Goal: Task Accomplishment & Management: Manage account settings

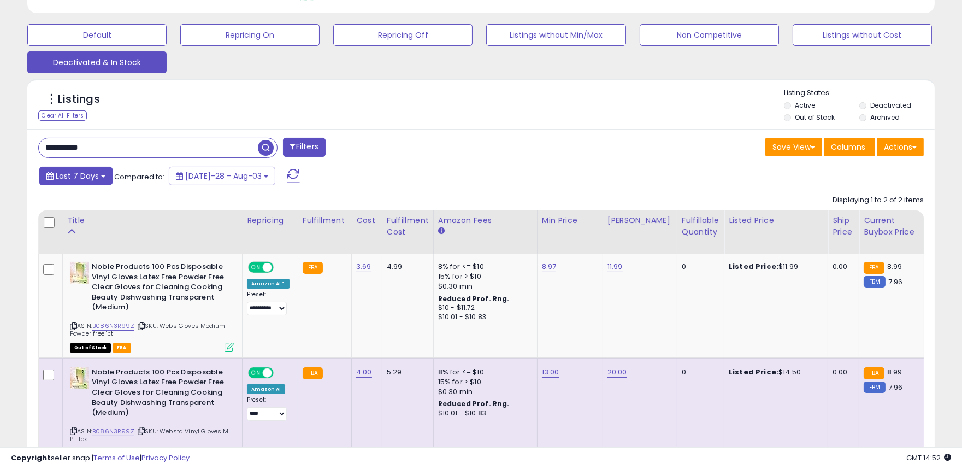
scroll to position [224, 526]
paste input "text"
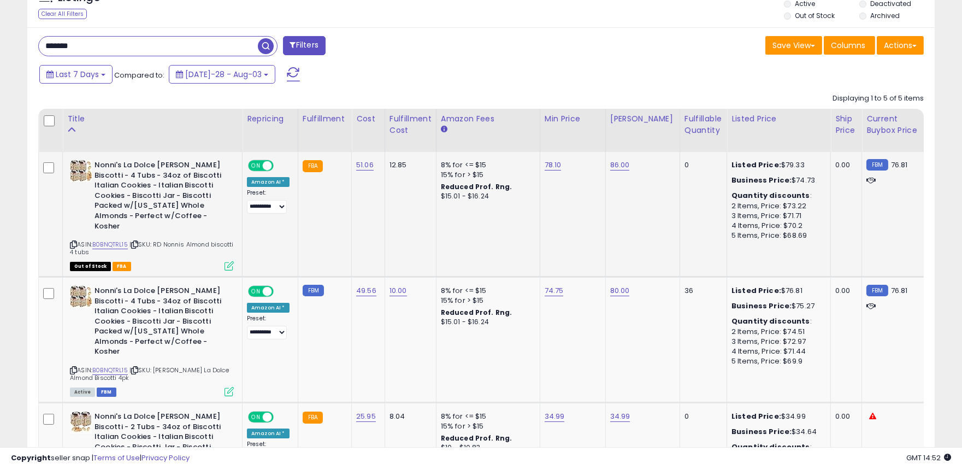
scroll to position [442, 0]
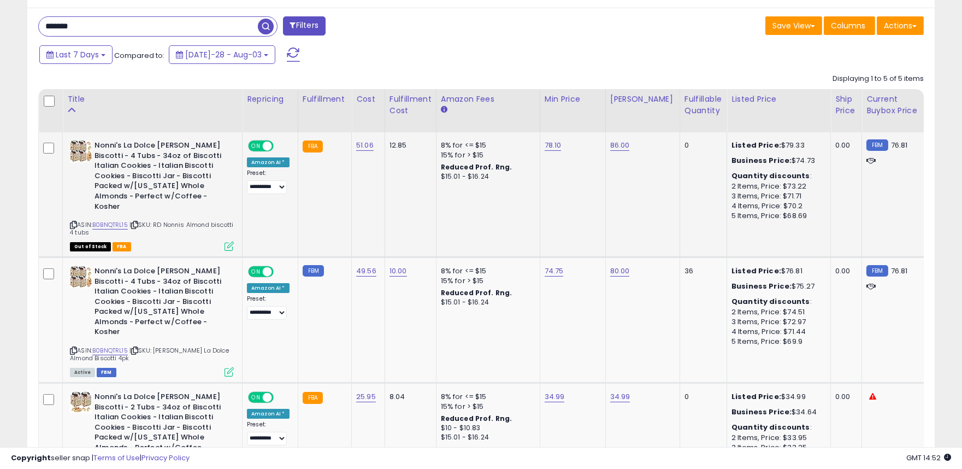
drag, startPoint x: 228, startPoint y: 244, endPoint x: 277, endPoint y: 233, distance: 49.7
click at [251, 383] on tr "**********" at bounding box center [825, 446] width 1572 height 126
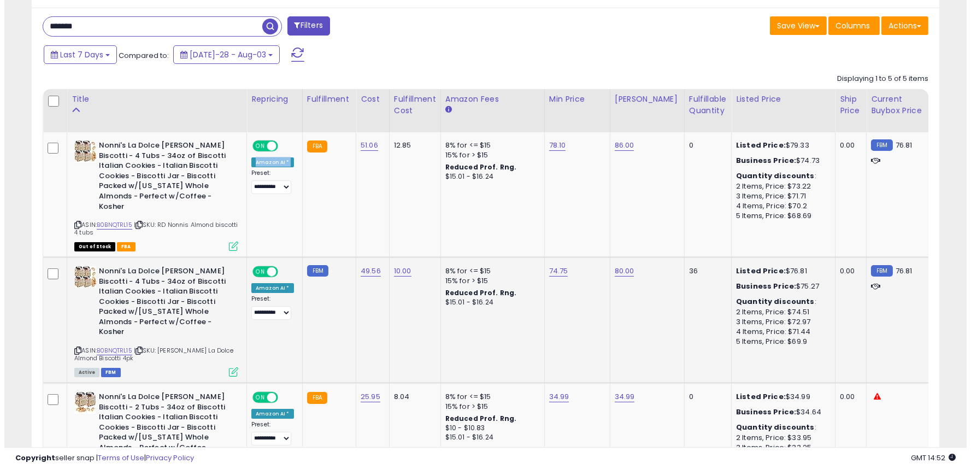
scroll to position [503, 0]
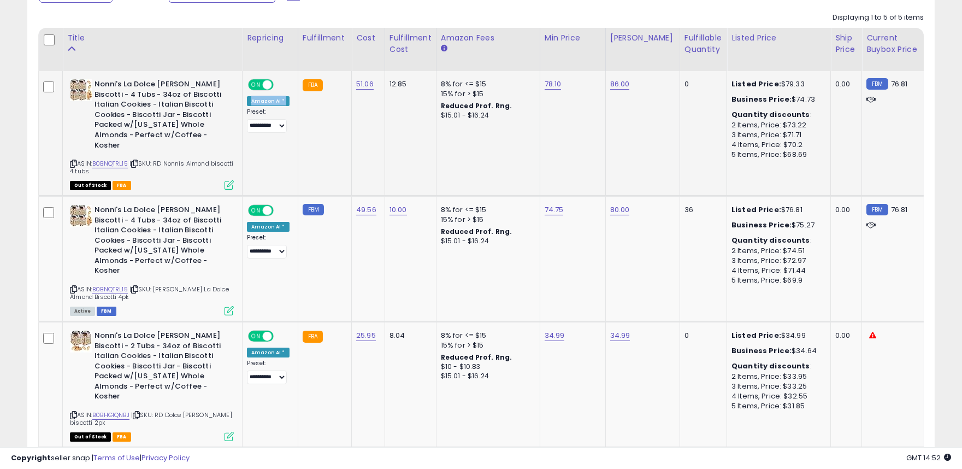
click at [226, 187] on icon at bounding box center [229, 184] width 9 height 9
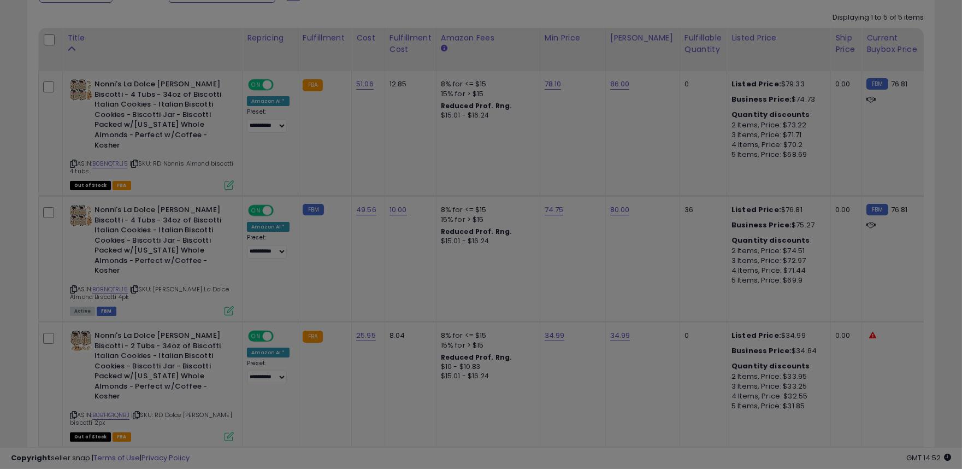
scroll to position [224, 531]
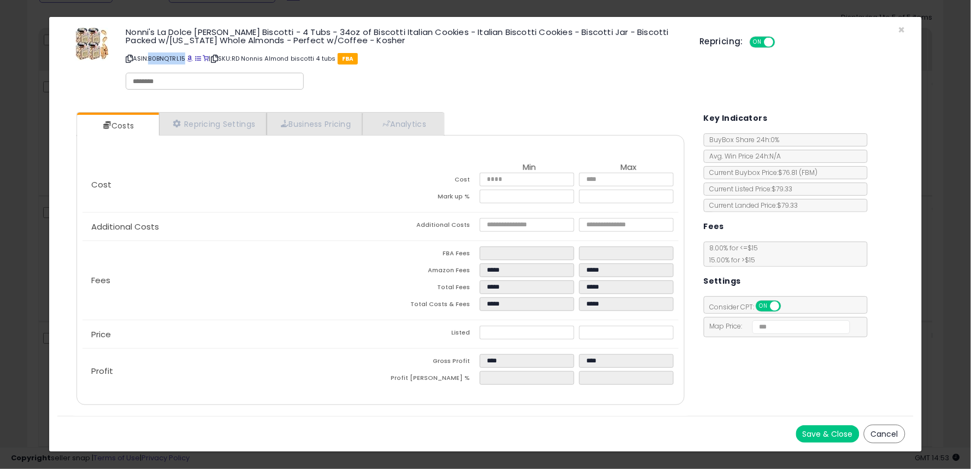
drag, startPoint x: 152, startPoint y: 56, endPoint x: 187, endPoint y: 53, distance: 35.1
click at [187, 53] on p "ASIN: B0BNQTRL15 | SKU: RD Nonnis Almond biscotti 4 tubs FBA" at bounding box center [404, 58] width 557 height 17
click at [904, 31] on span "×" at bounding box center [901, 30] width 7 height 16
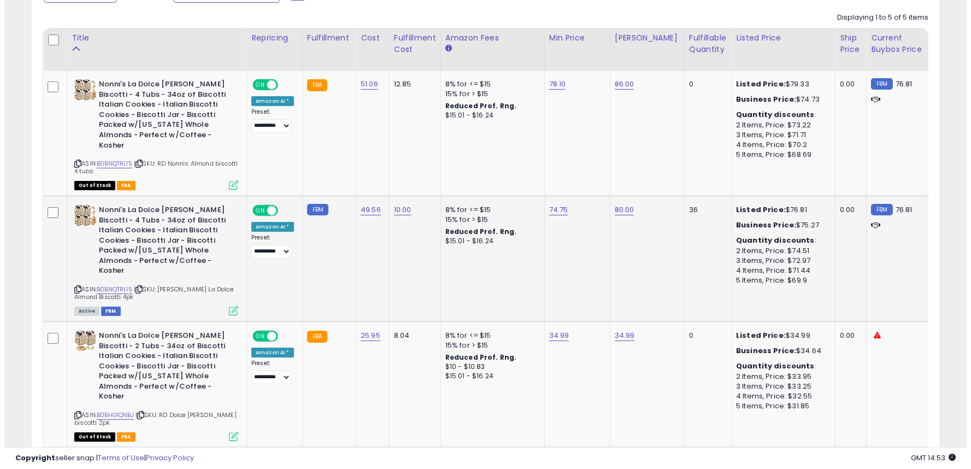
scroll to position [546279, 545976]
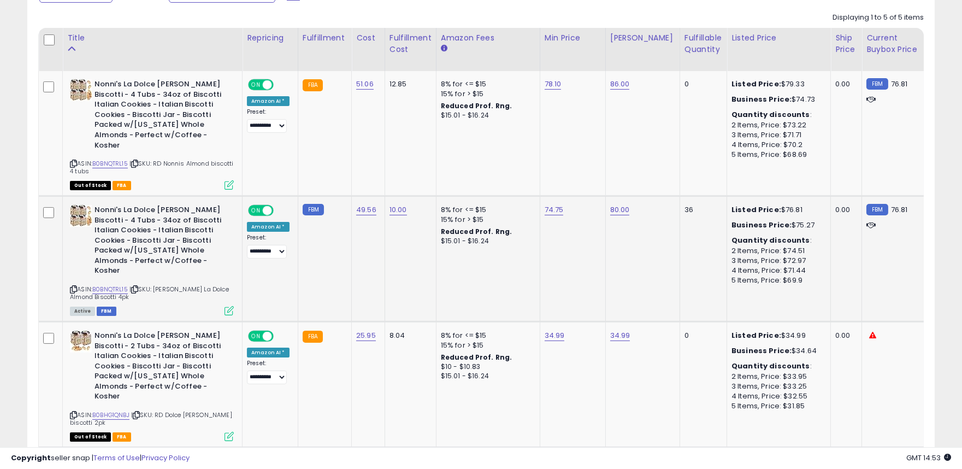
click at [228, 314] on icon at bounding box center [229, 310] width 9 height 9
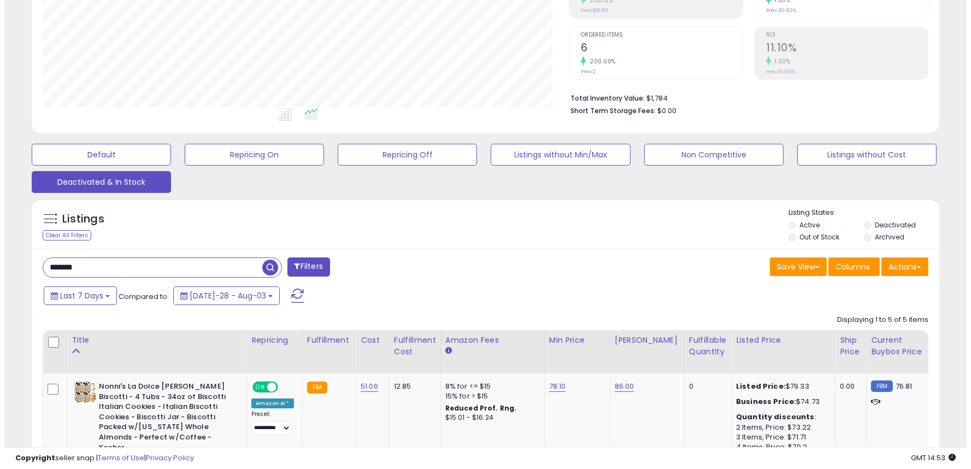
scroll to position [199, 0]
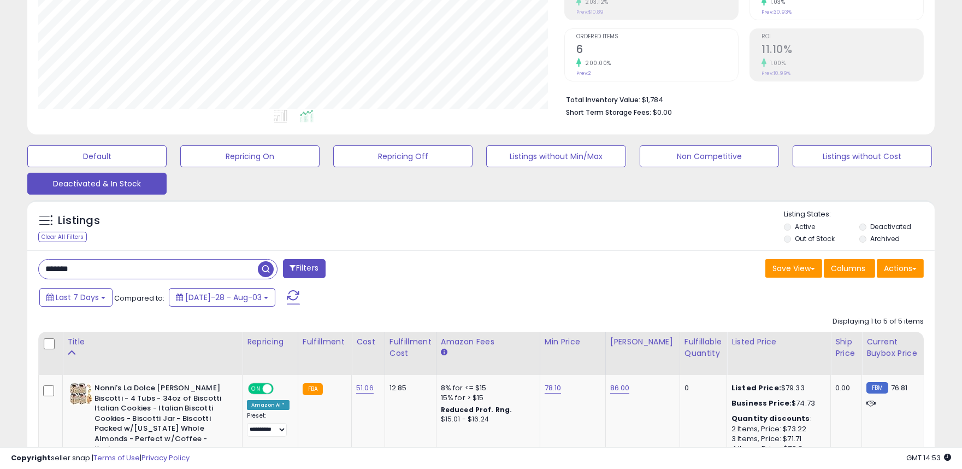
click at [200, 262] on input "*******" at bounding box center [148, 269] width 219 height 19
type input "*"
click at [179, 277] on input "text" at bounding box center [148, 269] width 219 height 19
type input "********"
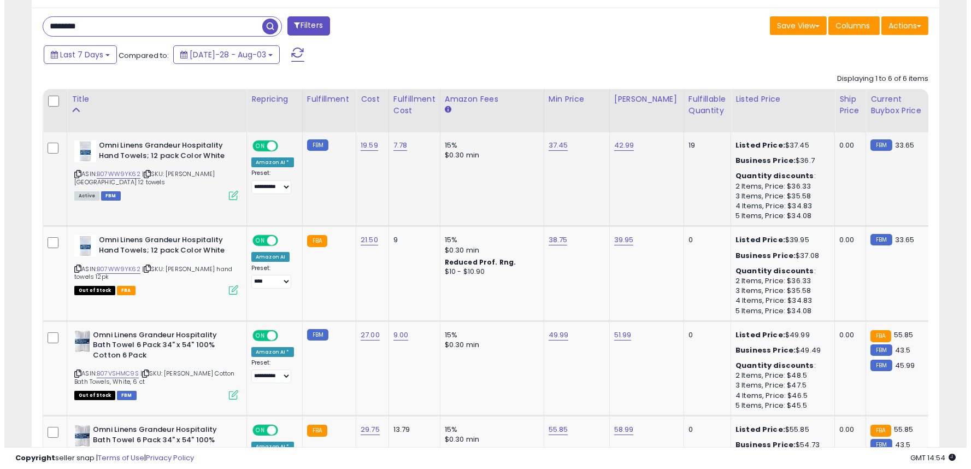
scroll to position [224, 526]
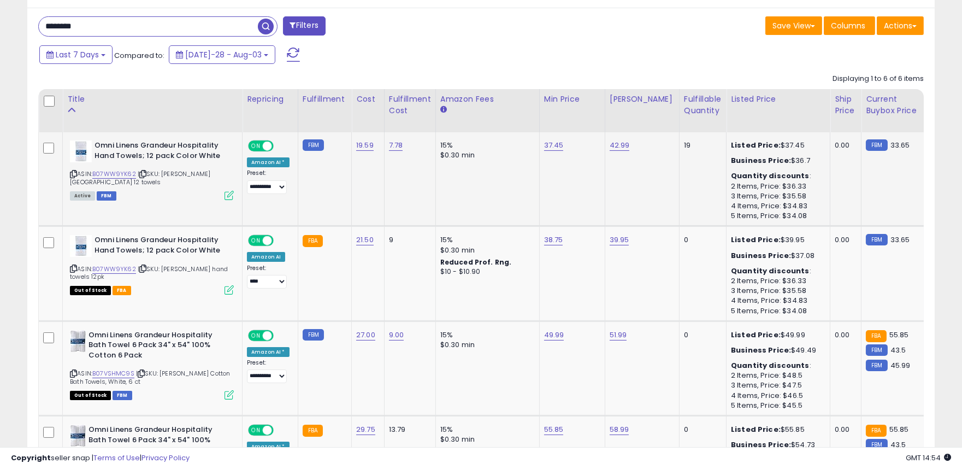
click at [231, 194] on icon at bounding box center [229, 195] width 9 height 9
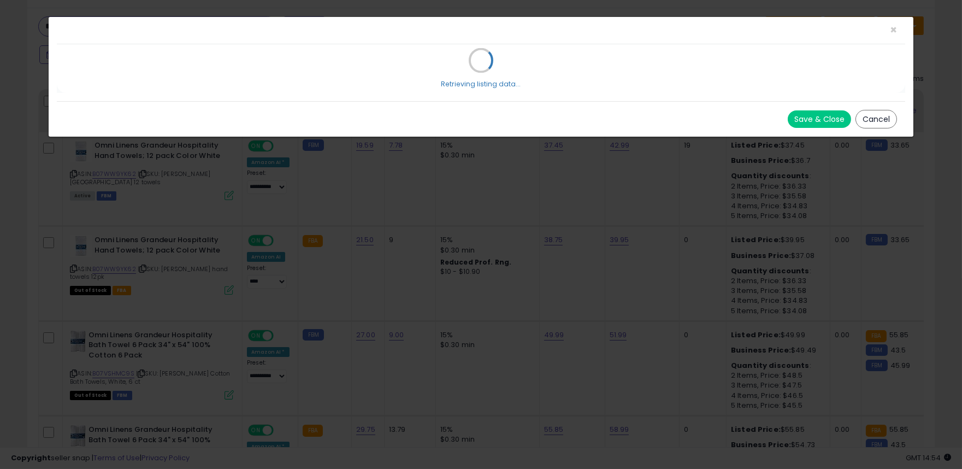
scroll to position [224, 531]
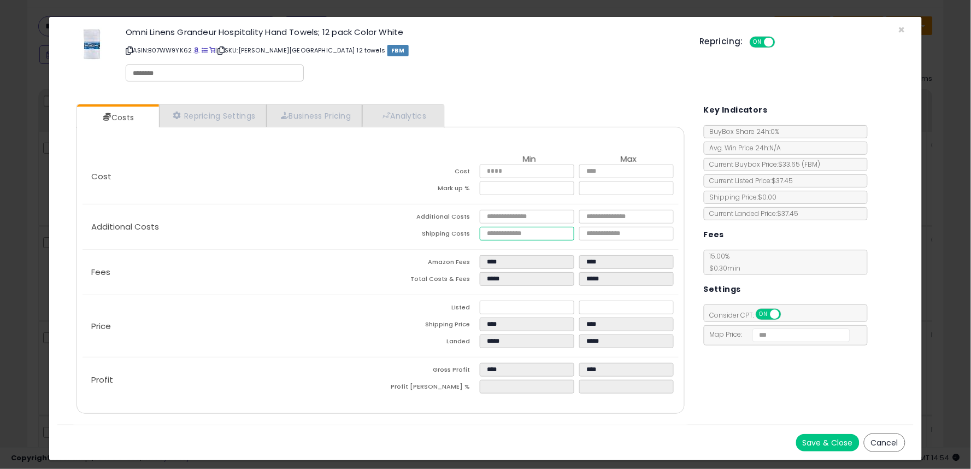
click at [513, 233] on input "****" at bounding box center [527, 234] width 95 height 14
drag, startPoint x: 515, startPoint y: 235, endPoint x: 475, endPoint y: 235, distance: 39.3
click at [475, 235] on tr "Shipping Costs **** ****" at bounding box center [529, 235] width 298 height 17
click at [374, 318] on div "Price Listed ***** ***** Shipping Price **** **** Landed ***** *****" at bounding box center [381, 326] width 596 height 62
drag, startPoint x: 892, startPoint y: 438, endPoint x: 902, endPoint y: 438, distance: 9.3
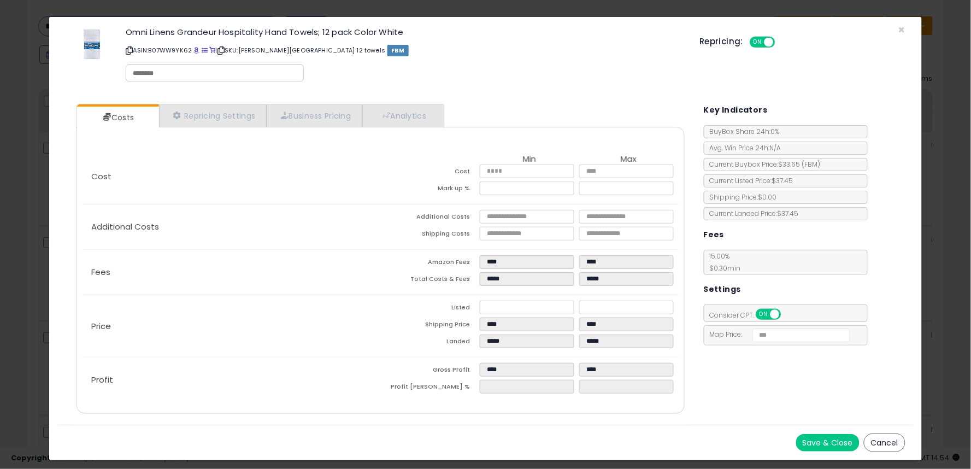
click at [894, 438] on button "Cancel" at bounding box center [885, 442] width 42 height 19
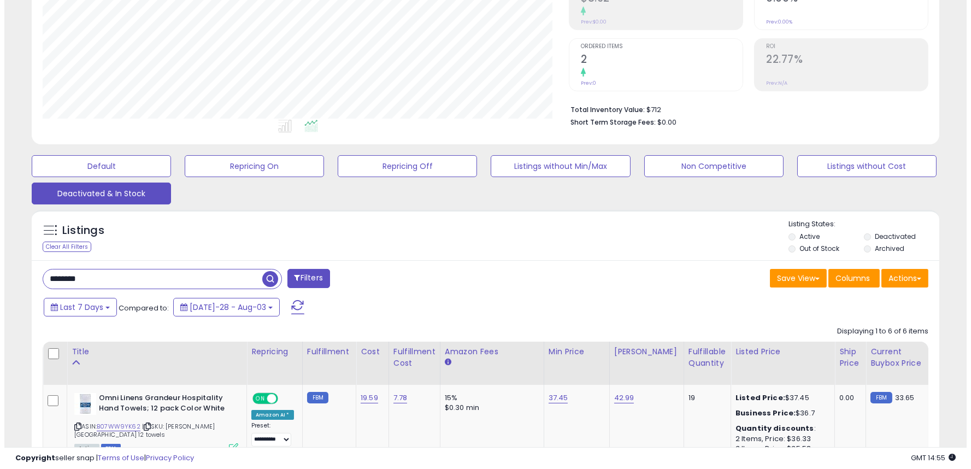
scroll to position [258, 0]
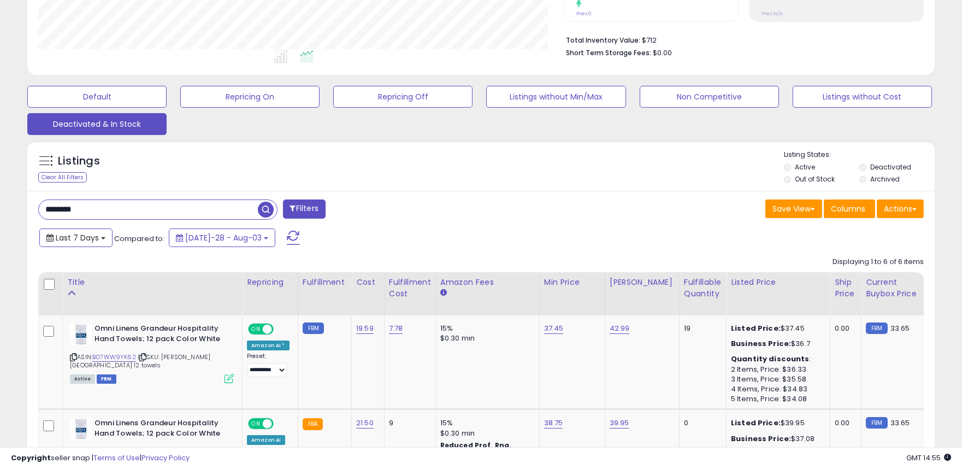
drag, startPoint x: 84, startPoint y: 244, endPoint x: 99, endPoint y: 211, distance: 36.4
click at [85, 244] on button "Last 7 Days" at bounding box center [75, 237] width 73 height 19
drag, startPoint x: 99, startPoint y: 211, endPoint x: 21, endPoint y: 211, distance: 78.7
click at [99, 211] on input "********" at bounding box center [148, 209] width 219 height 19
drag, startPoint x: 21, startPoint y: 211, endPoint x: 272, endPoint y: 232, distance: 251.7
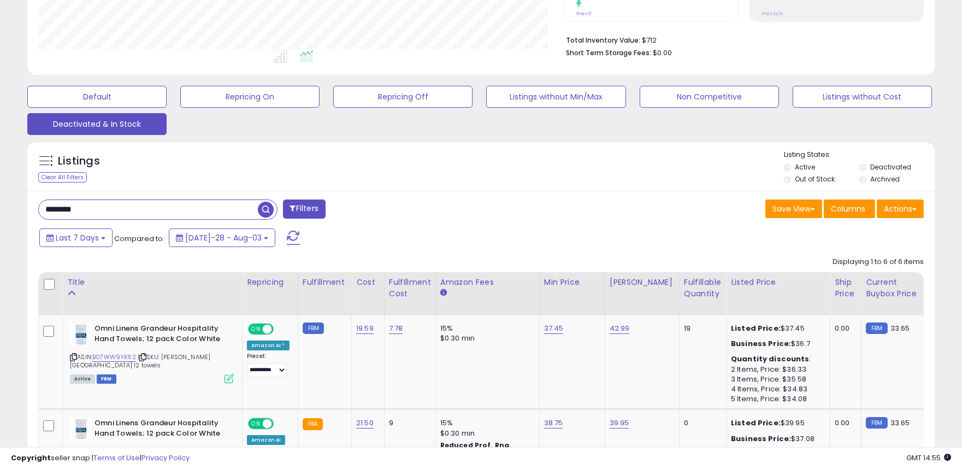
click at [298, 208] on button "Filters" at bounding box center [304, 208] width 43 height 19
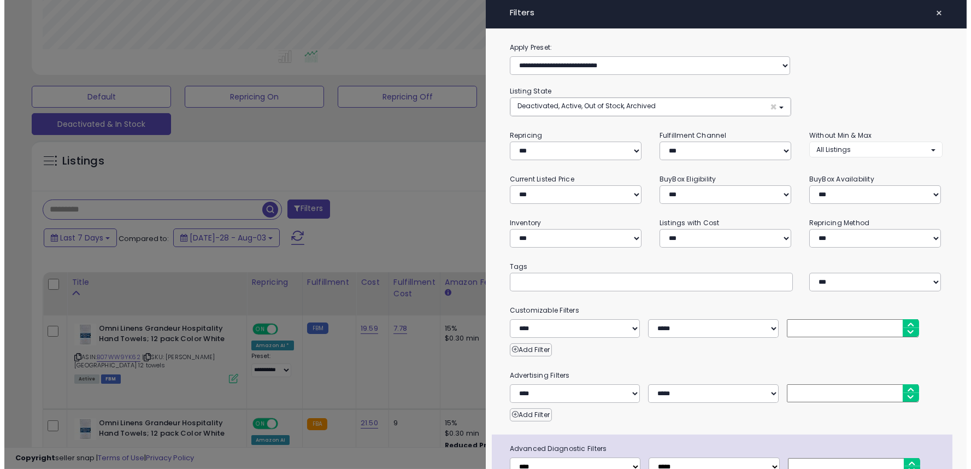
scroll to position [224, 531]
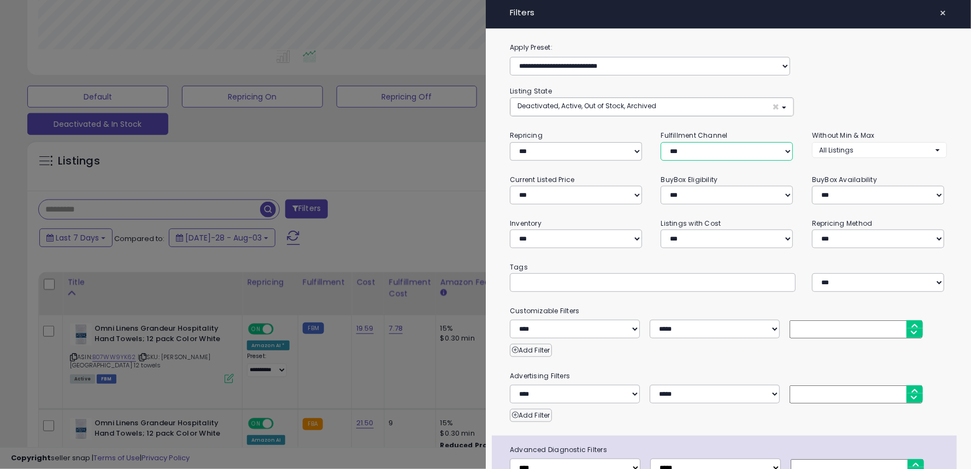
click at [756, 146] on select "*** *** *** ***" at bounding box center [727, 151] width 132 height 19
select select "***"
click at [661, 142] on select "*** *** *** ***" at bounding box center [727, 151] width 132 height 19
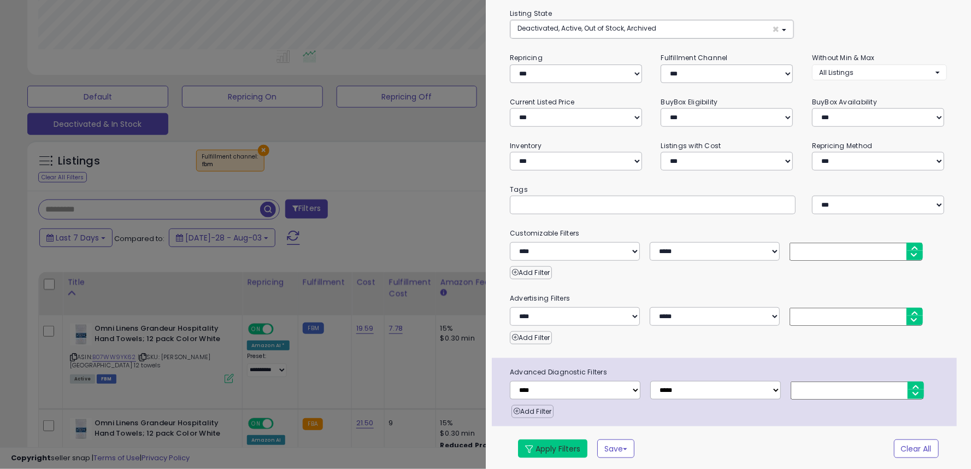
click at [558, 445] on button "Apply Filters" at bounding box center [552, 448] width 69 height 19
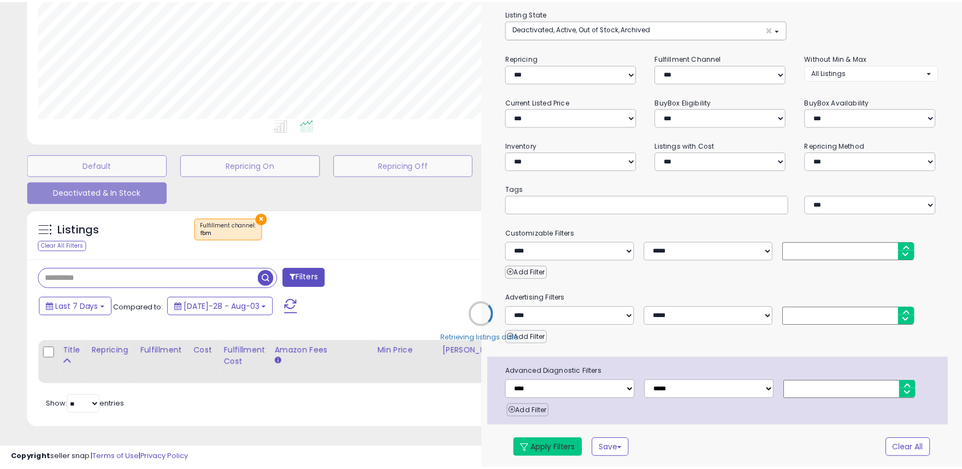
scroll to position [199, 0]
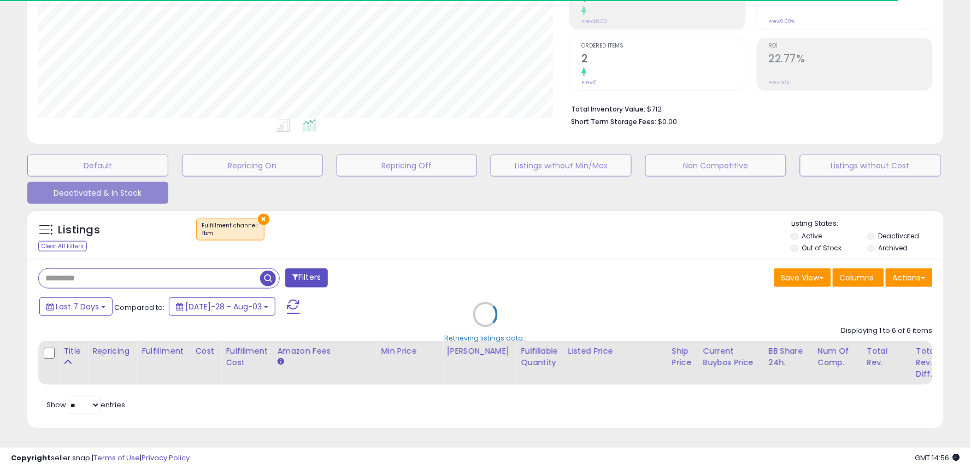
click at [96, 296] on div "Retrieving listings data.." at bounding box center [485, 323] width 933 height 238
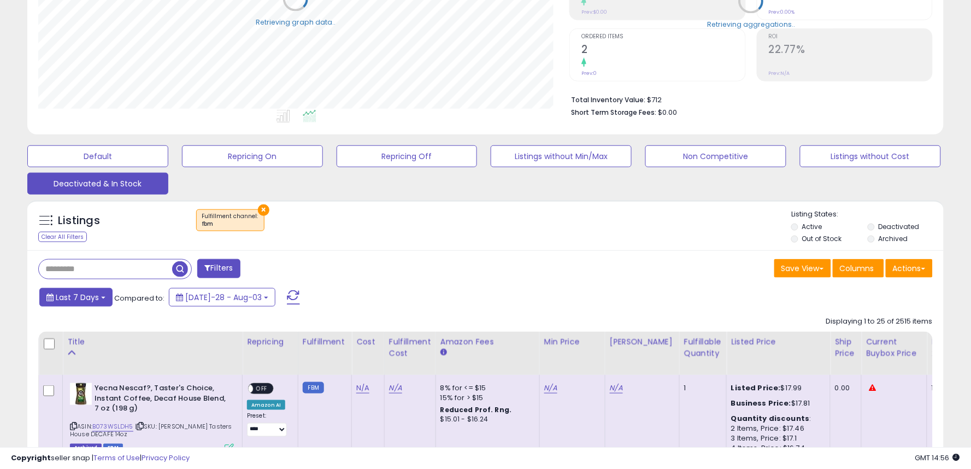
click at [96, 299] on span "Last 7 Days" at bounding box center [77, 297] width 43 height 11
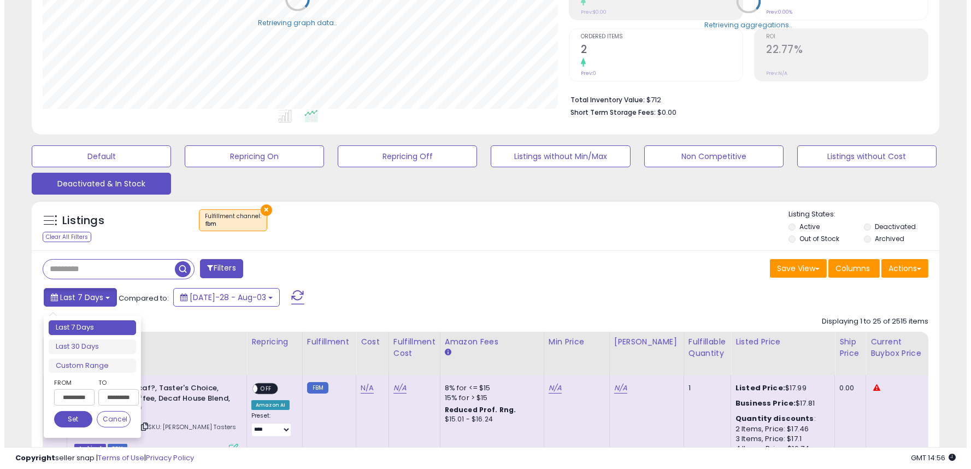
scroll to position [546279, 545976]
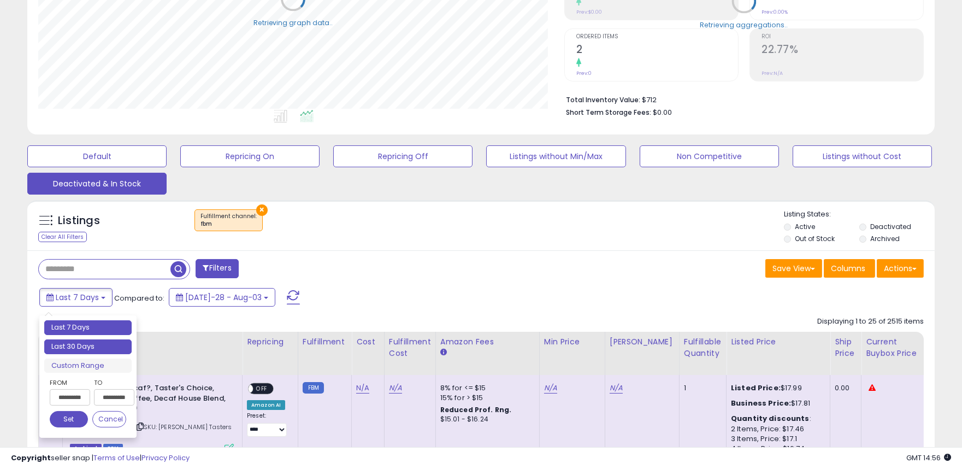
click at [84, 345] on li "Last 30 Days" at bounding box center [87, 346] width 87 height 15
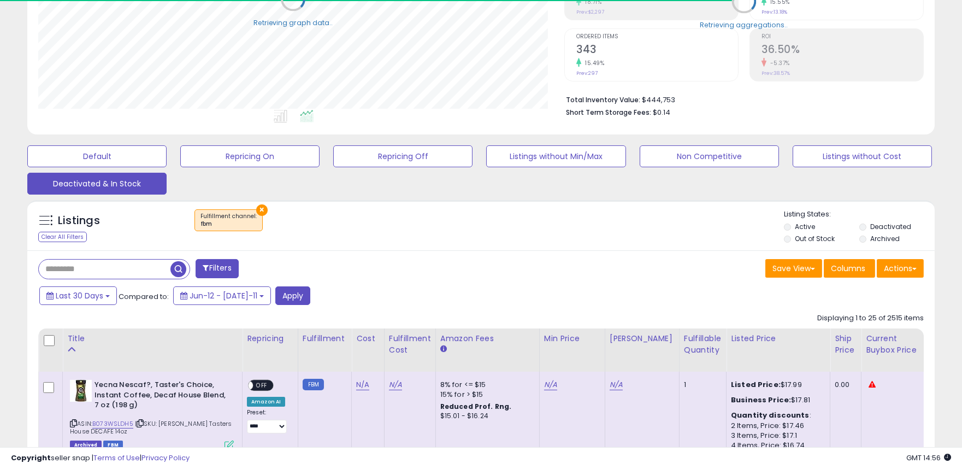
click at [421, 241] on div "Listings Clear All Filters × Fulfillment channel : fbm" at bounding box center [481, 227] width 908 height 37
click at [281, 299] on button "Apply" at bounding box center [292, 295] width 35 height 19
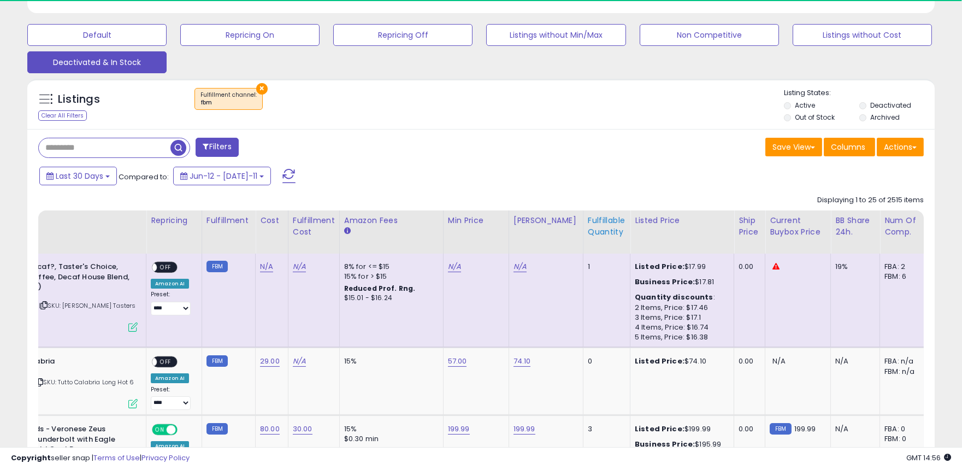
scroll to position [0, 98]
click at [589, 222] on div "Fulfillable Quantity" at bounding box center [605, 226] width 38 height 23
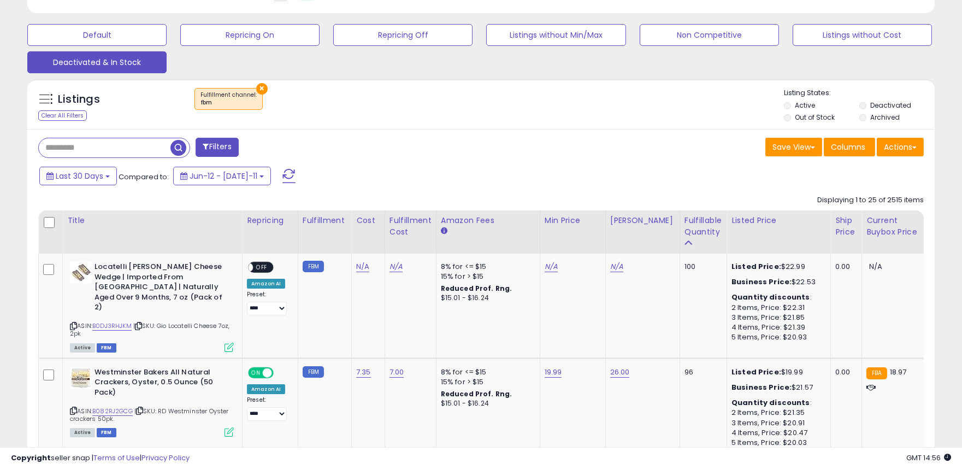
scroll to position [0, 0]
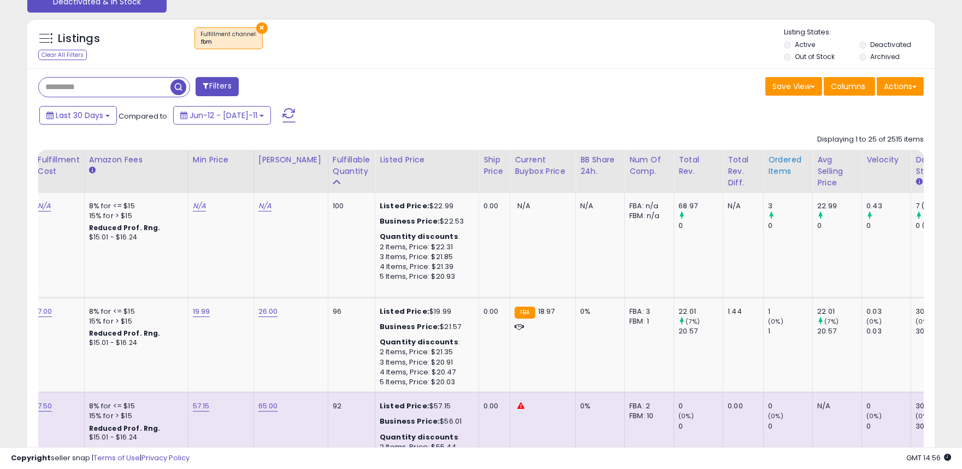
drag, startPoint x: 763, startPoint y: 165, endPoint x: 835, endPoint y: 198, distance: 79.0
click at [768, 165] on div "Ordered Items" at bounding box center [788, 165] width 40 height 23
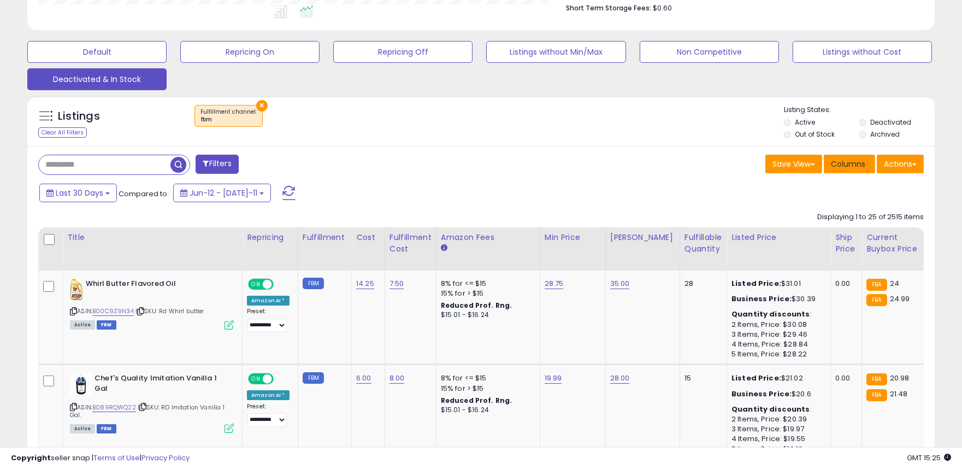
click at [855, 167] on span "Columns" at bounding box center [848, 163] width 34 height 11
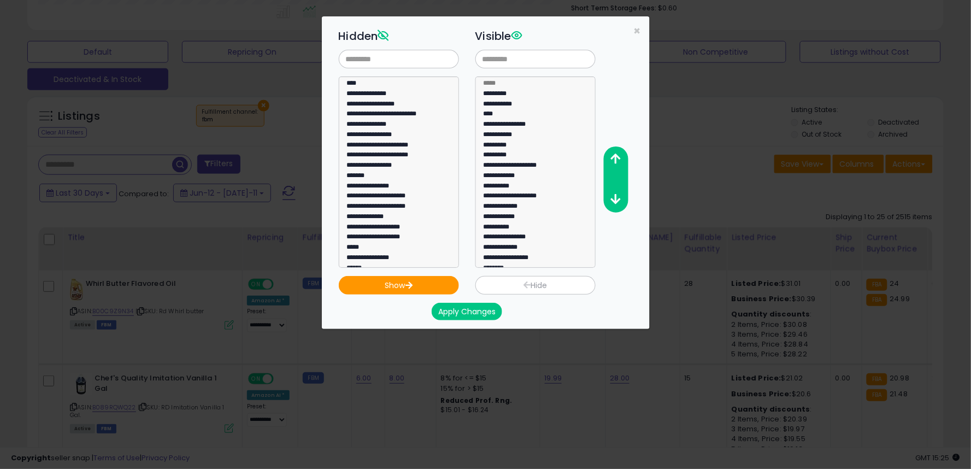
scroll to position [224, 531]
click at [517, 172] on option "**********" at bounding box center [531, 177] width 97 height 10
click at [516, 254] on option "**********" at bounding box center [531, 259] width 97 height 10
click at [619, 151] on button "button" at bounding box center [615, 159] width 25 height 20
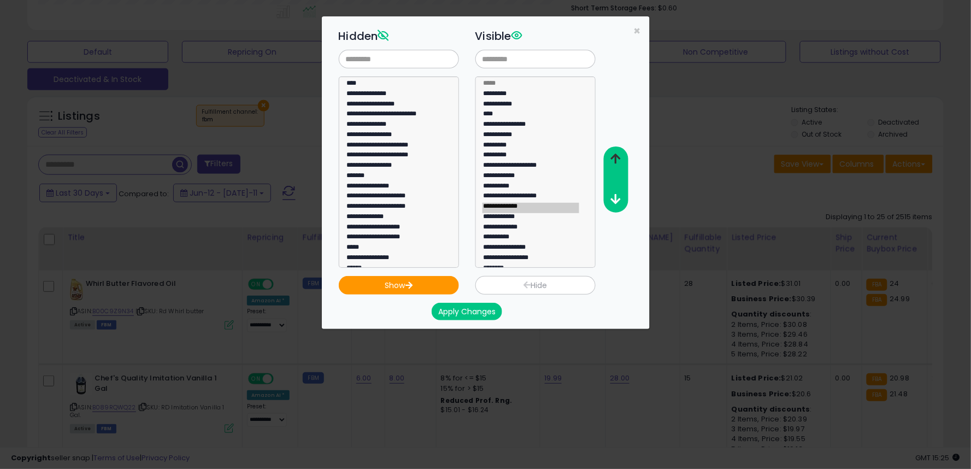
click at [619, 151] on button "button" at bounding box center [615, 159] width 25 height 20
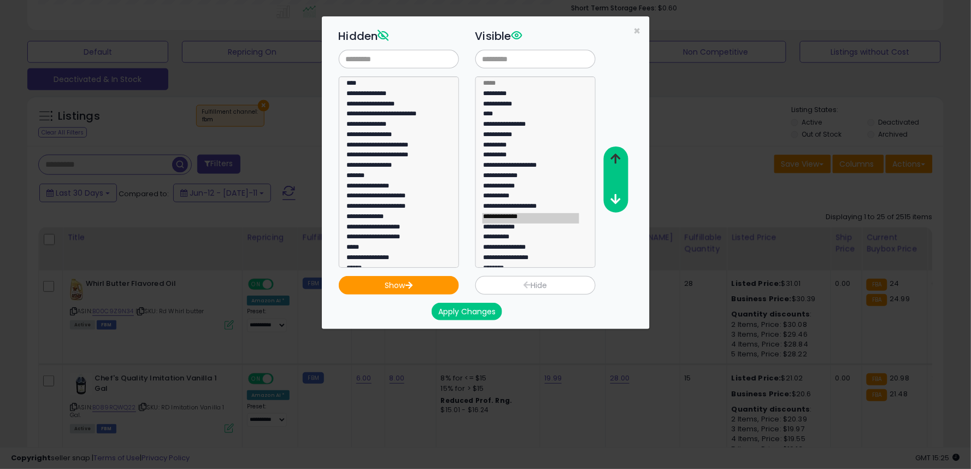
click at [619, 151] on button "button" at bounding box center [615, 159] width 25 height 20
click at [618, 153] on icon "button" at bounding box center [615, 158] width 10 height 11
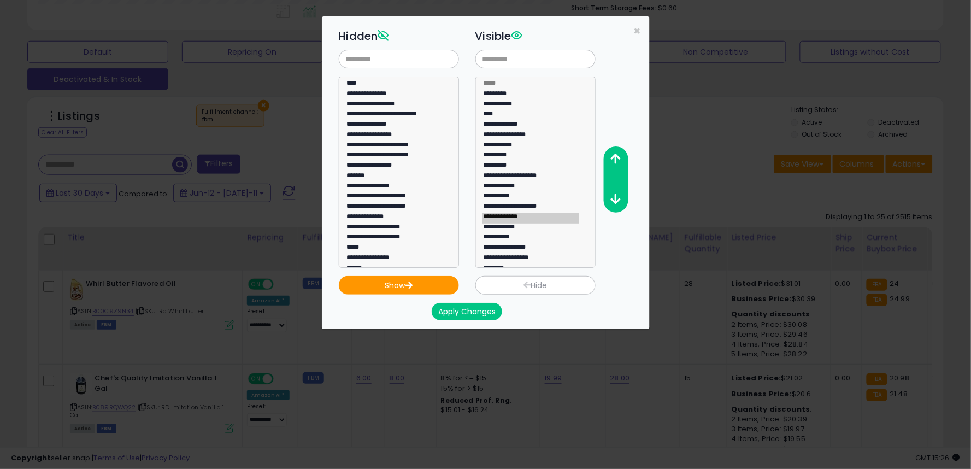
scroll to position [61, 0]
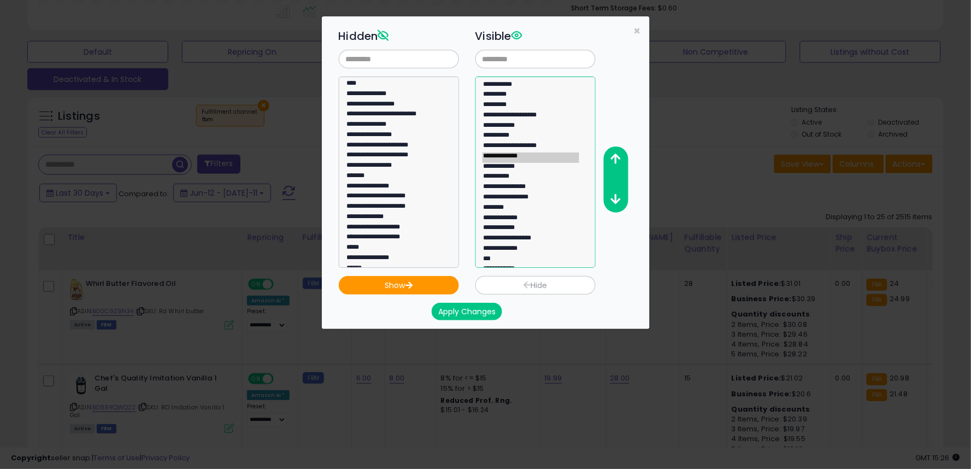
select select "**********"
click at [515, 234] on option "**********" at bounding box center [531, 239] width 97 height 10
click at [620, 156] on icon "button" at bounding box center [615, 158] width 10 height 11
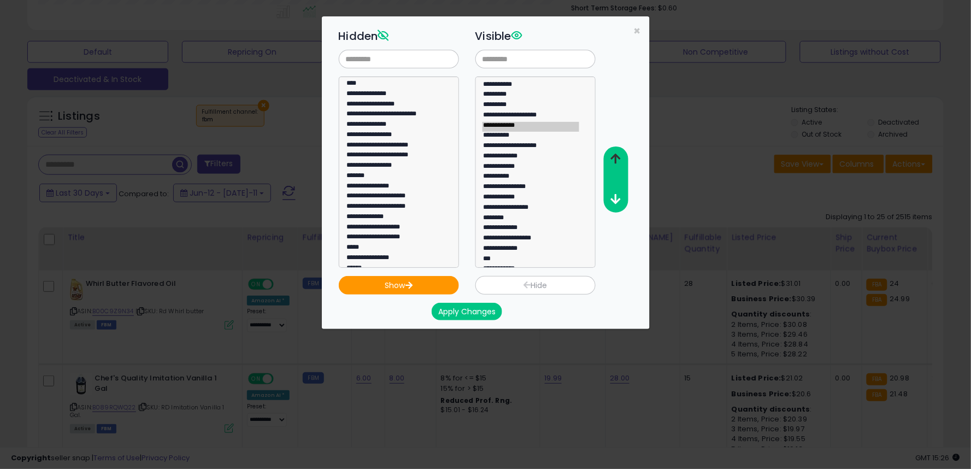
click at [620, 156] on icon "button" at bounding box center [615, 158] width 10 height 11
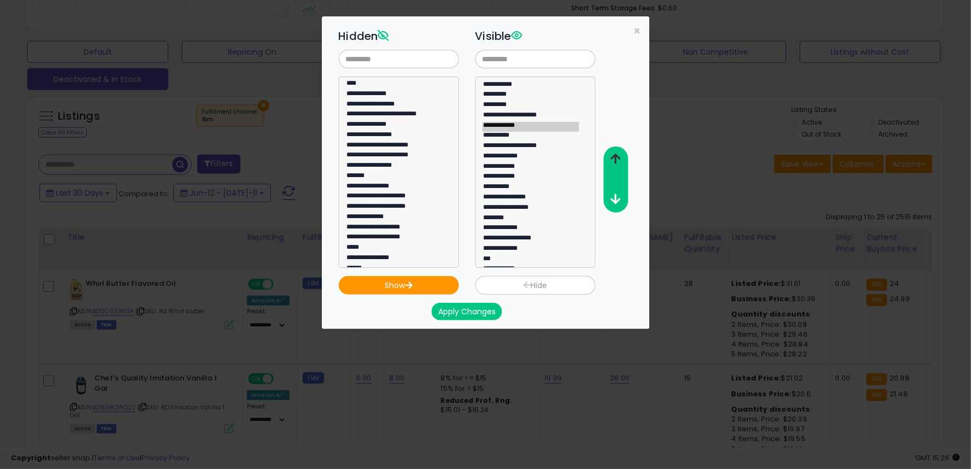
click at [620, 156] on icon "button" at bounding box center [615, 158] width 10 height 11
click at [619, 156] on icon "button" at bounding box center [615, 158] width 10 height 11
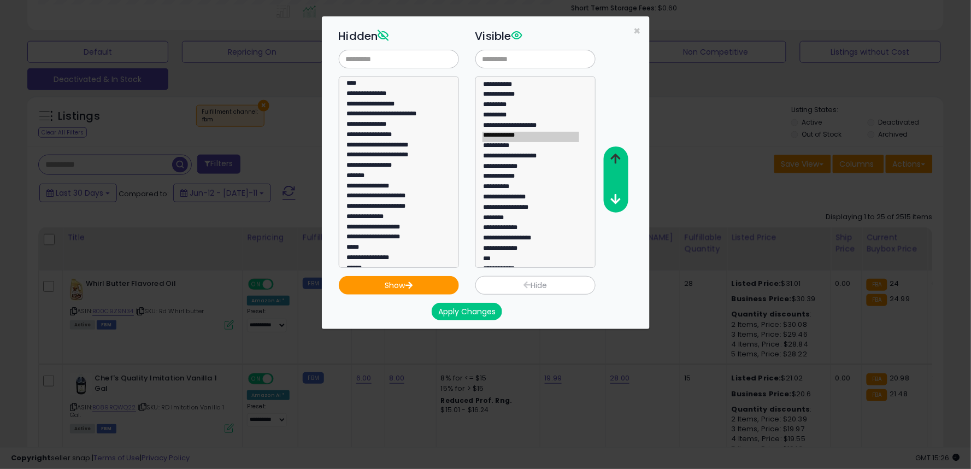
click at [619, 156] on icon "button" at bounding box center [615, 158] width 10 height 11
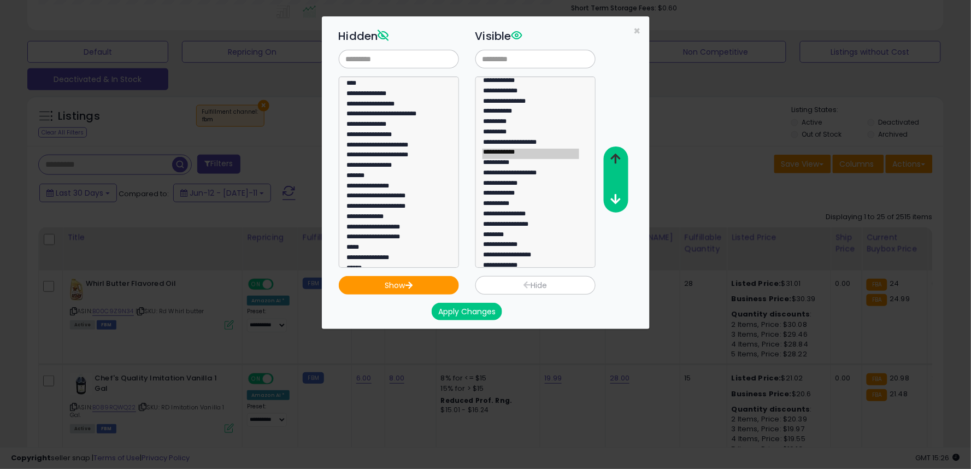
click at [619, 156] on icon "button" at bounding box center [615, 158] width 10 height 11
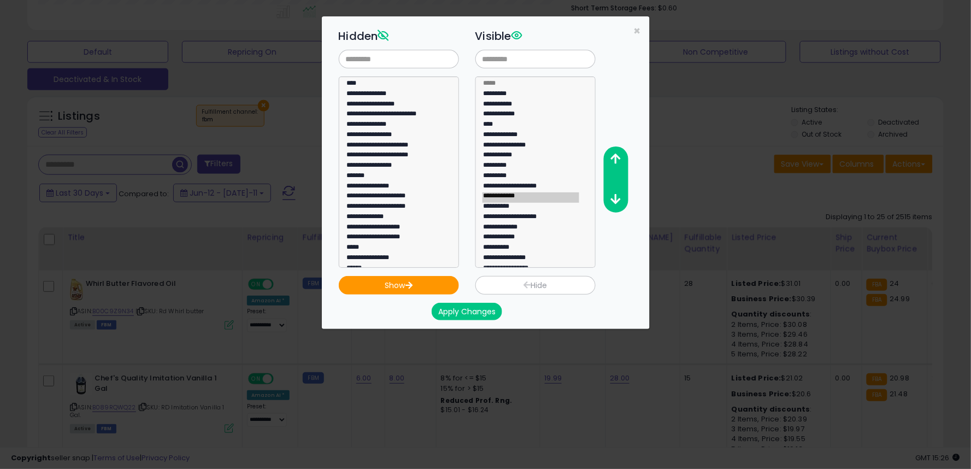
click at [481, 309] on button "Apply Changes" at bounding box center [467, 311] width 70 height 17
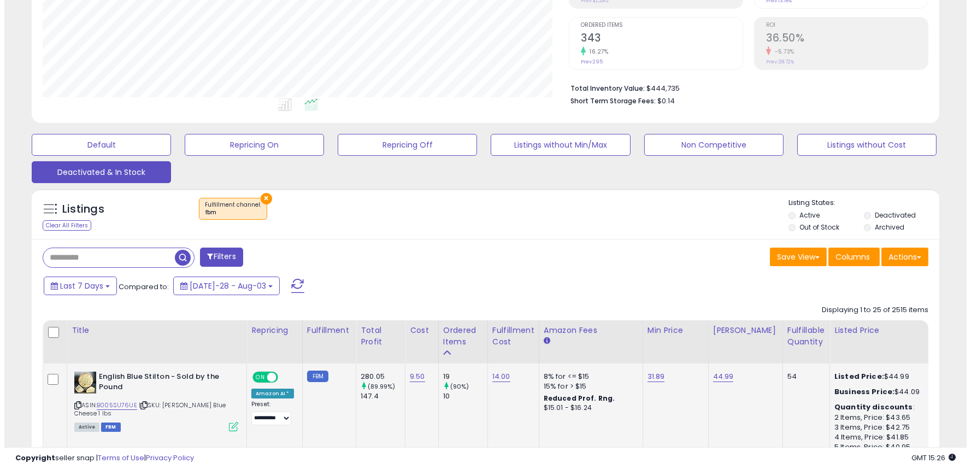
scroll to position [224, 526]
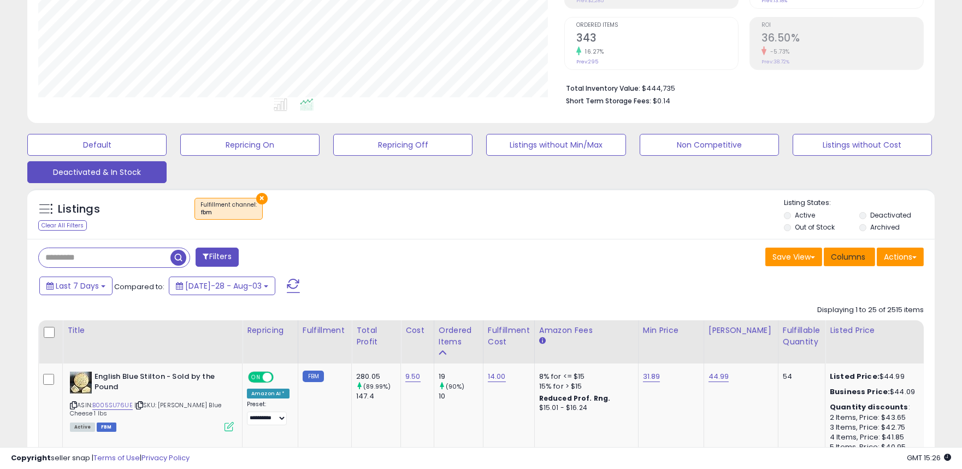
click at [849, 256] on span "Columns" at bounding box center [848, 256] width 34 height 11
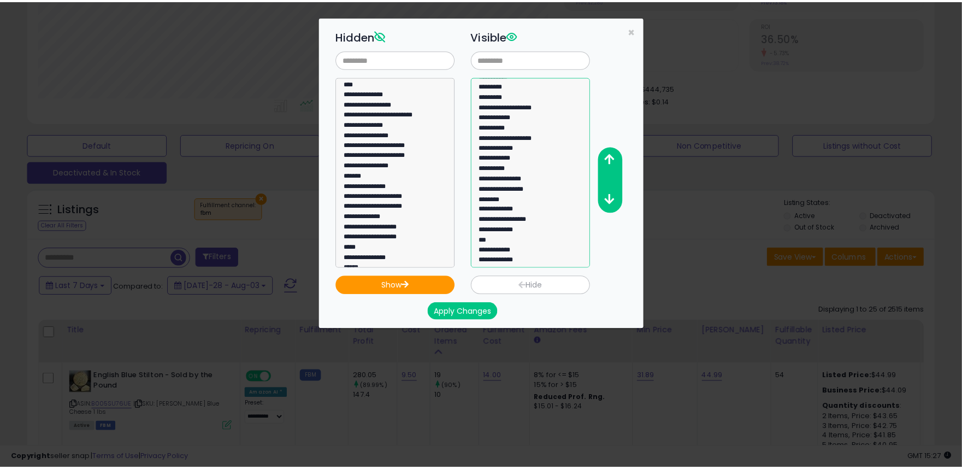
scroll to position [82, 0]
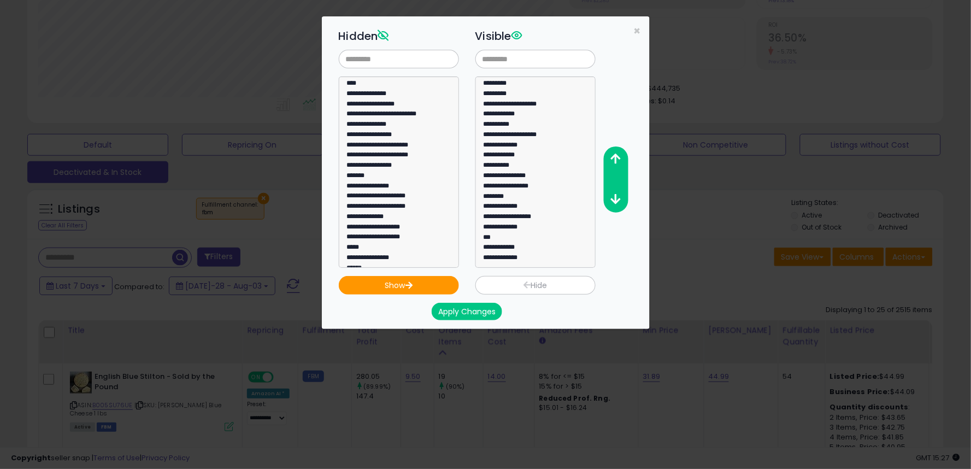
click at [717, 232] on div "**********" at bounding box center [485, 234] width 971 height 469
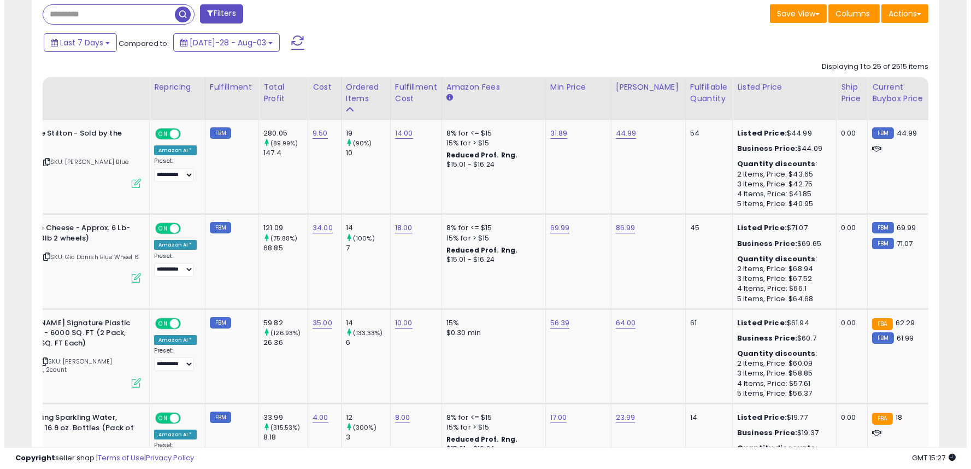
scroll to position [0, 0]
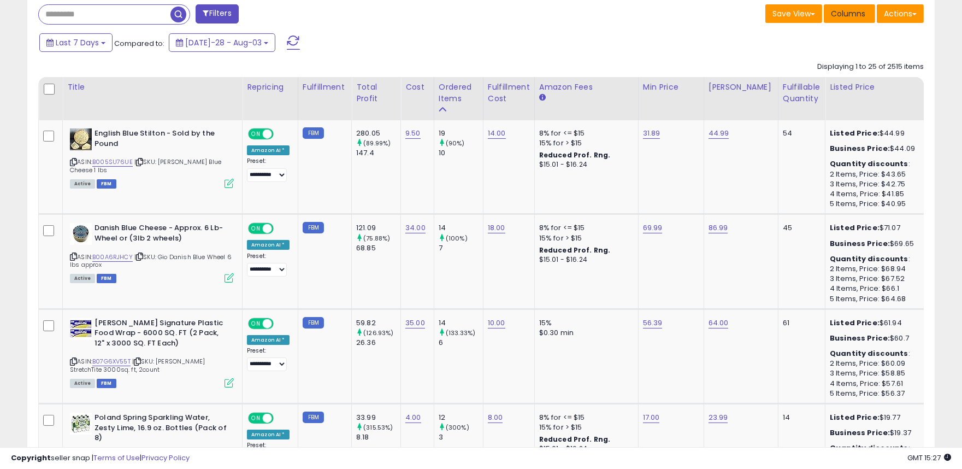
click at [851, 14] on span "Columns" at bounding box center [848, 13] width 34 height 11
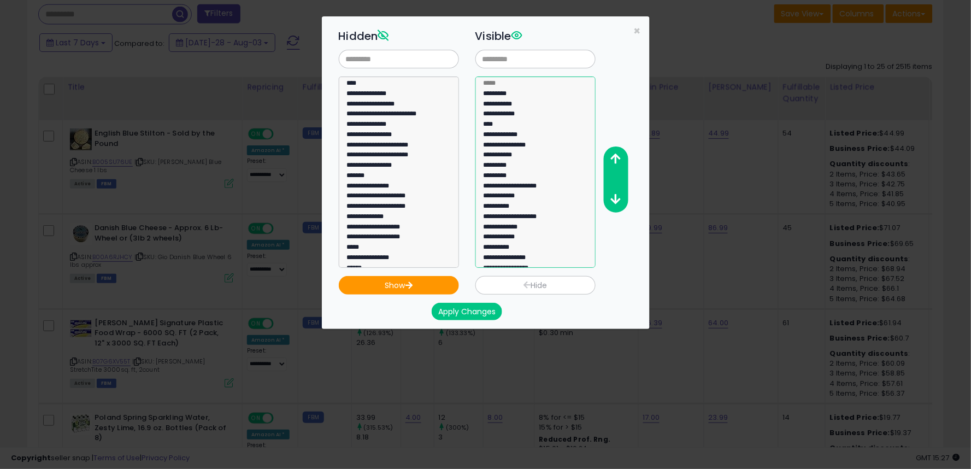
select select "**********"
click at [513, 142] on option "**********" at bounding box center [531, 147] width 97 height 10
click at [616, 155] on icon "button" at bounding box center [615, 158] width 10 height 11
click at [474, 313] on button "Apply Changes" at bounding box center [467, 311] width 70 height 17
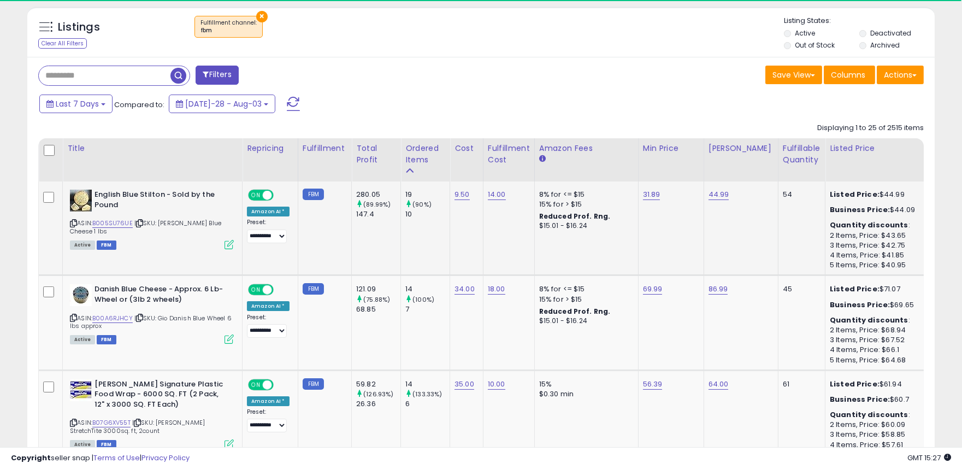
scroll to position [224, 526]
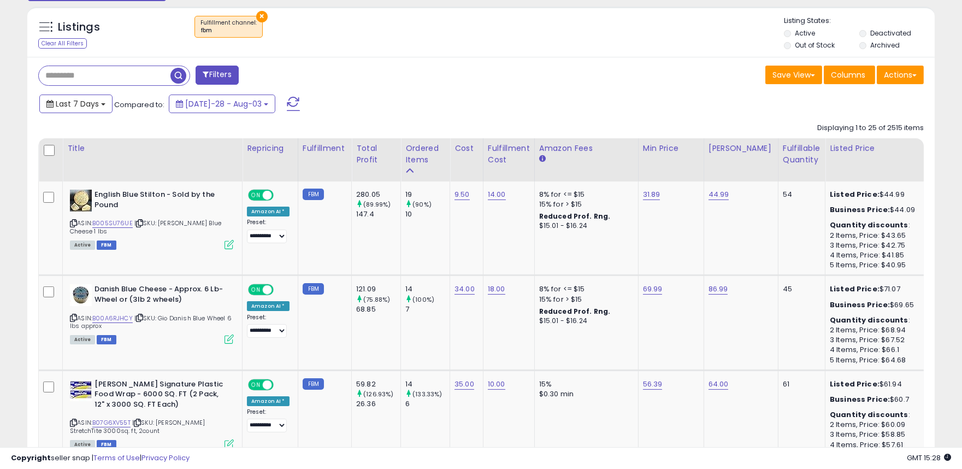
drag, startPoint x: 92, startPoint y: 107, endPoint x: 93, endPoint y: 122, distance: 15.9
click at [92, 106] on span "Last 7 Days" at bounding box center [77, 103] width 43 height 11
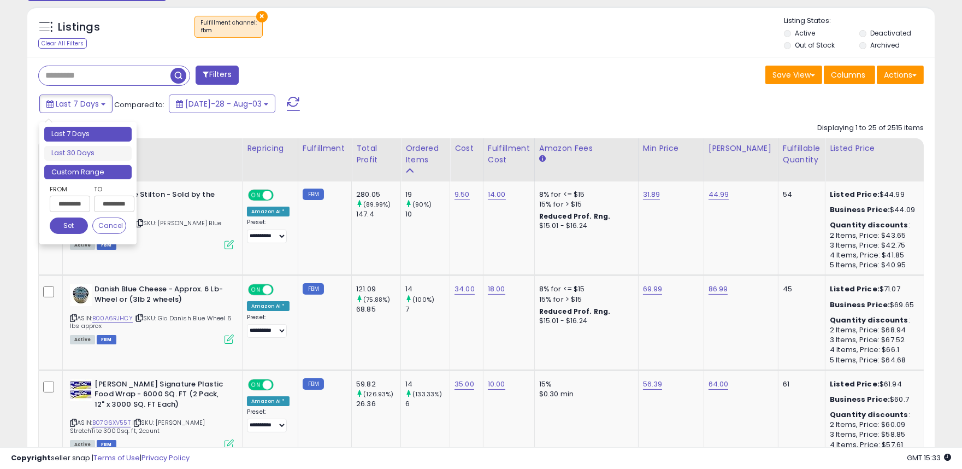
click at [94, 172] on li "Custom Range" at bounding box center [87, 172] width 87 height 15
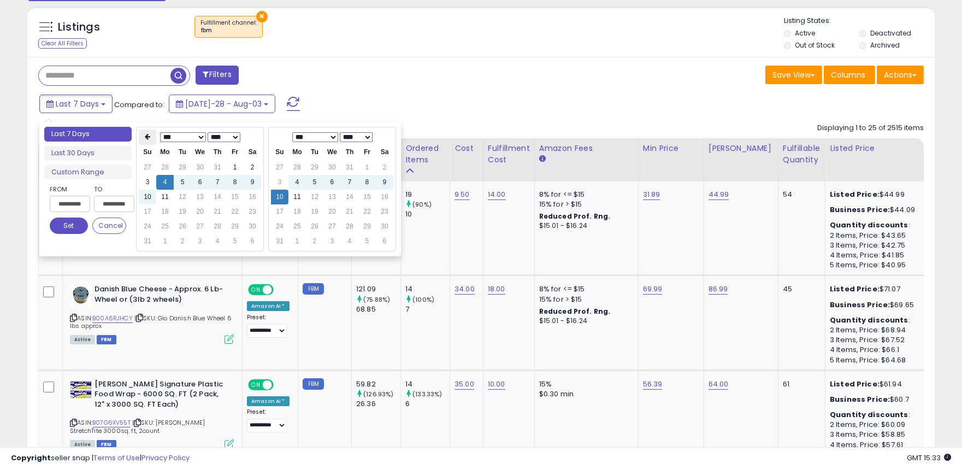
click at [150, 134] on icon at bounding box center [147, 137] width 5 height 7
click at [179, 165] on td "1" at bounding box center [182, 167] width 17 height 15
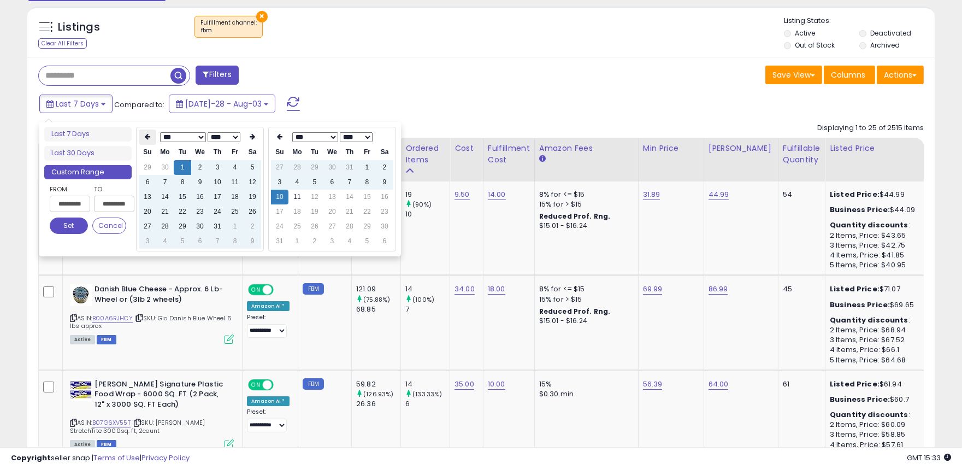
click at [148, 136] on icon at bounding box center [147, 137] width 5 height 7
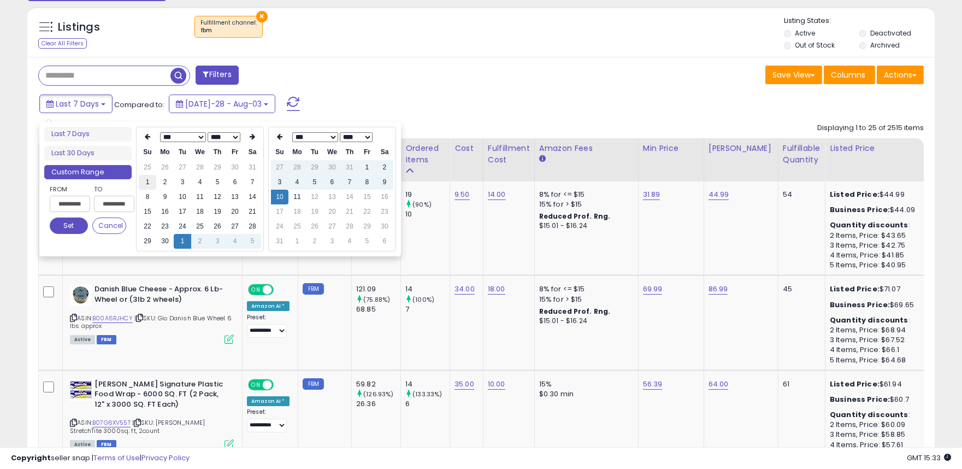
type input "**********"
click at [145, 179] on td "1" at bounding box center [147, 182] width 17 height 15
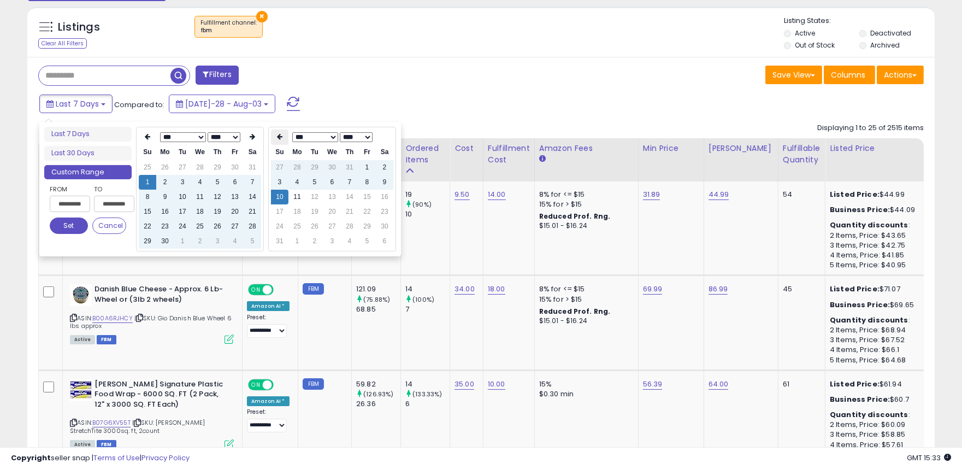
click at [277, 134] on icon at bounding box center [279, 137] width 5 height 7
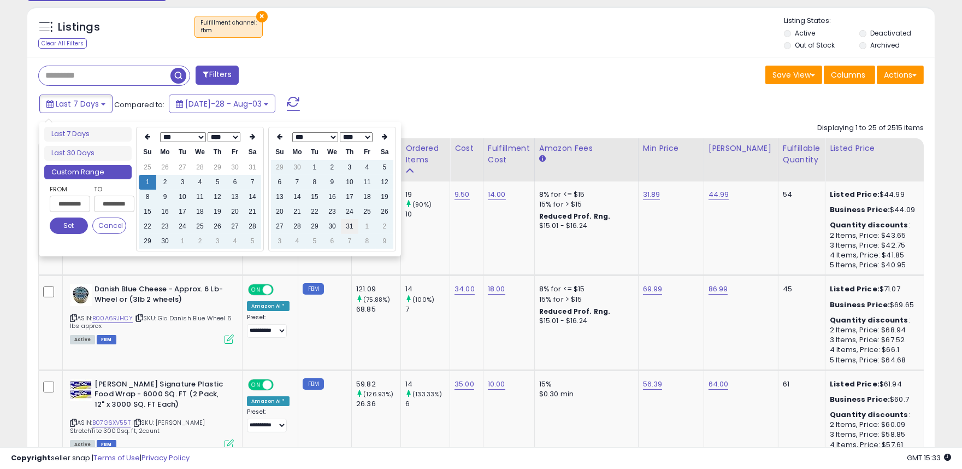
click at [349, 224] on td "31" at bounding box center [349, 226] width 17 height 15
type input "**********"
drag, startPoint x: 72, startPoint y: 226, endPoint x: 235, endPoint y: 222, distance: 163.4
click at [73, 226] on button "Set" at bounding box center [69, 226] width 38 height 16
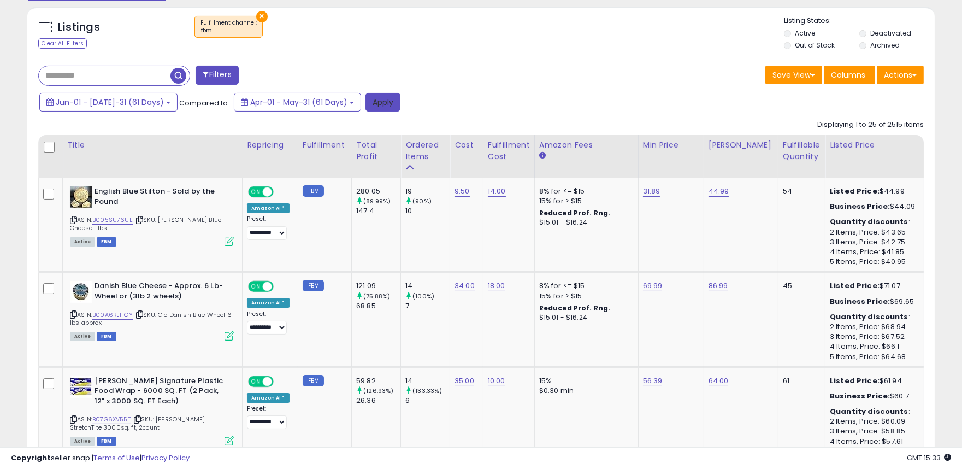
click at [373, 103] on button "Apply" at bounding box center [383, 102] width 35 height 19
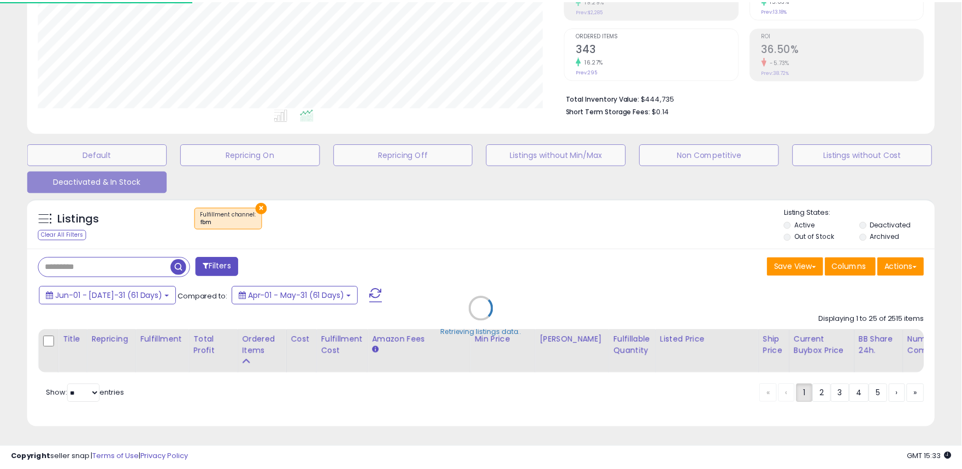
scroll to position [224, 531]
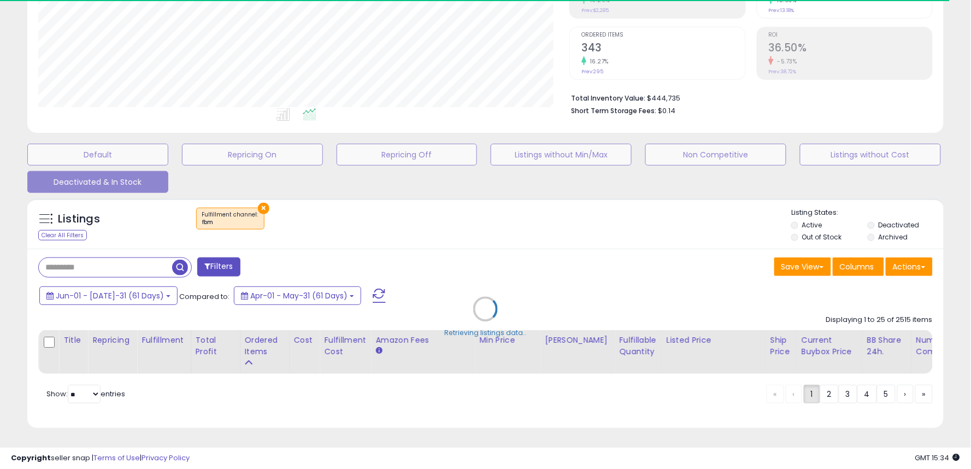
click at [872, 217] on div "Retrieving listings data.." at bounding box center [485, 317] width 933 height 249
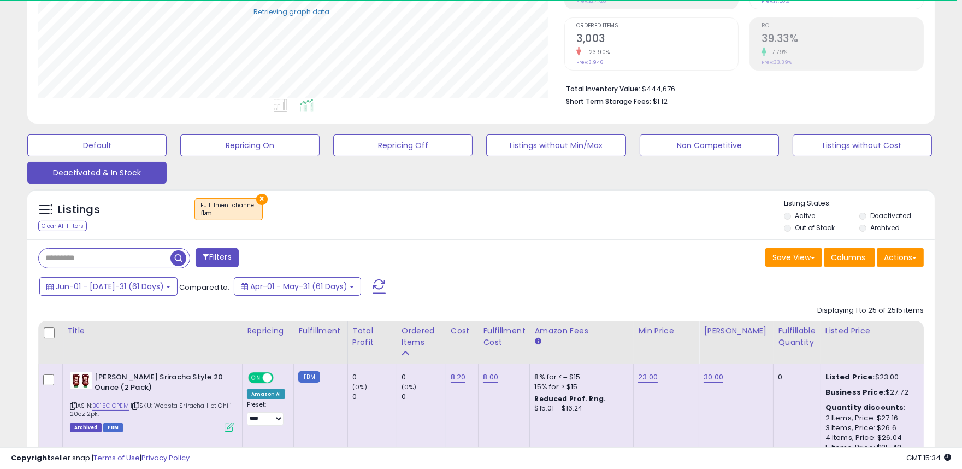
scroll to position [392, 0]
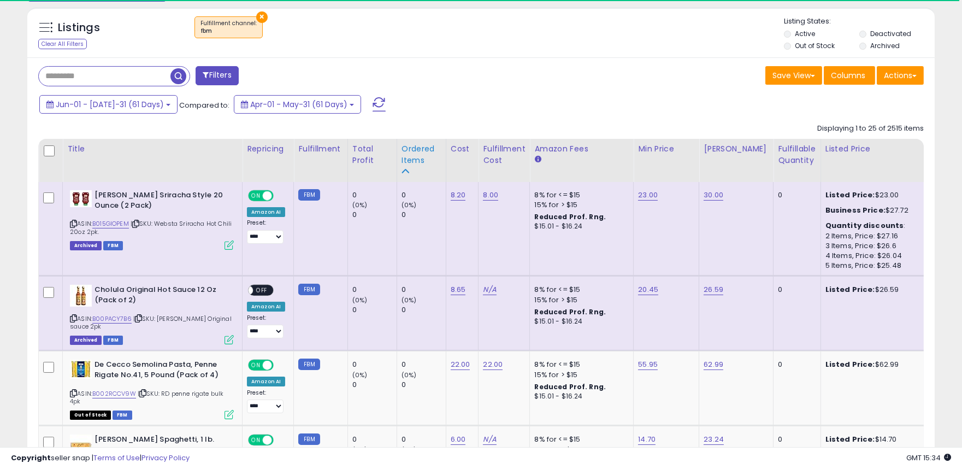
click at [412, 152] on div "Ordered Items" at bounding box center [422, 154] width 40 height 23
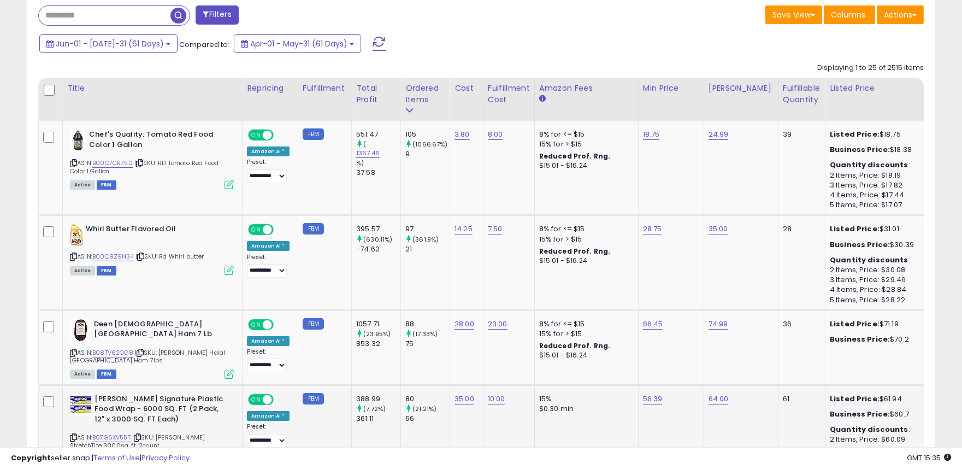
scroll to position [514, 0]
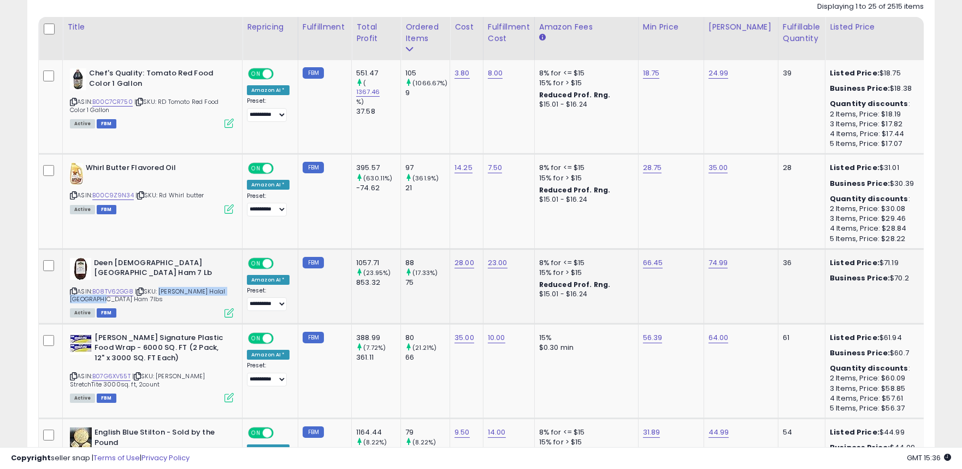
drag, startPoint x: 161, startPoint y: 286, endPoint x: 226, endPoint y: 296, distance: 65.8
click at [226, 296] on div "ASIN: B08TV62GG8 | SKU: RD Deen Halal Turkey Ham 7lbs Active FBM" at bounding box center [152, 287] width 164 height 58
copy span "RD Deen Halal Turkey Ham 7lbs"
click at [43, 308] on td at bounding box center [51, 286] width 24 height 75
drag, startPoint x: 94, startPoint y: 290, endPoint x: 134, endPoint y: 289, distance: 39.9
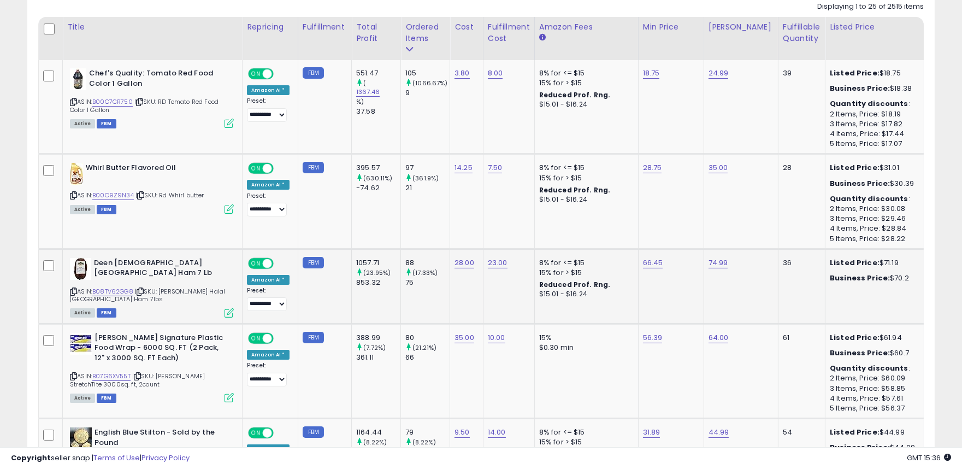
click at [134, 289] on div "ASIN: B08TV62GG8 | SKU: RD Deen Halal Turkey Ham 7lbs Active FBM" at bounding box center [152, 287] width 164 height 58
copy div "B08TV62GG8"
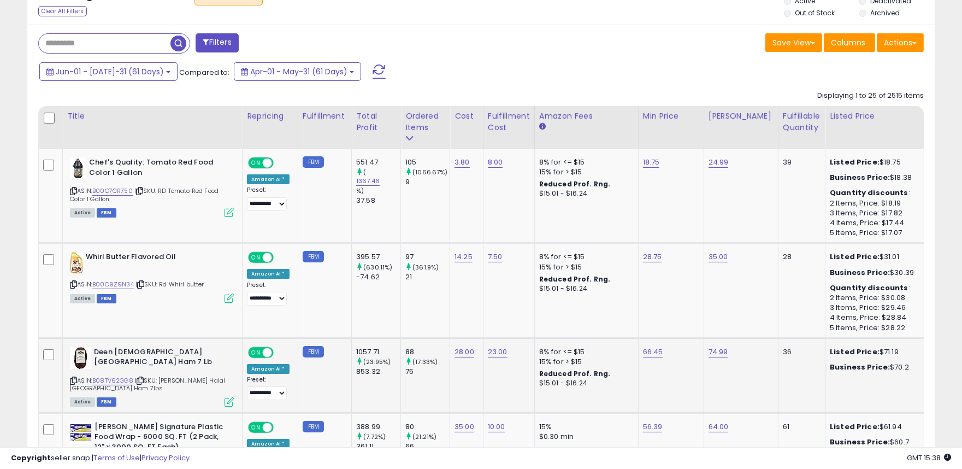
scroll to position [485, 0]
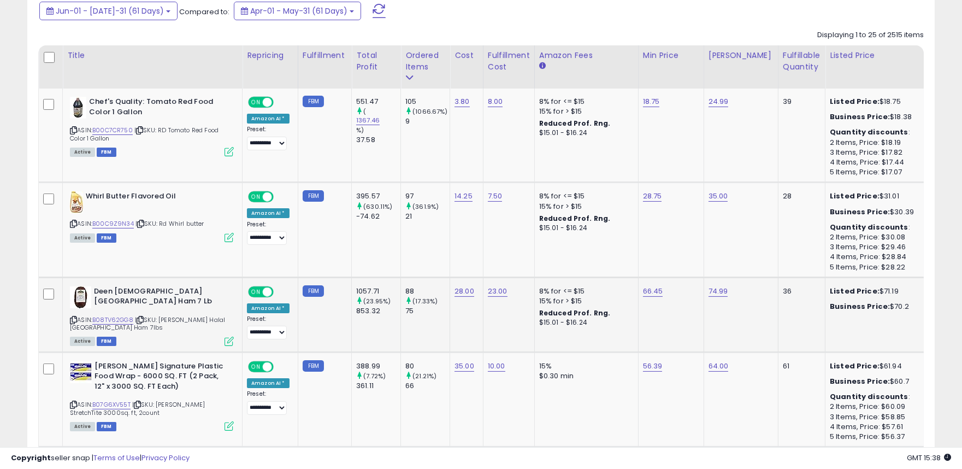
click at [183, 346] on td "Deen Halal Turkey Ham 7 Lb ASIN: B08TV62GG8 | SKU: RD Deen Halal Turkey Ham 7lb…" at bounding box center [153, 314] width 180 height 75
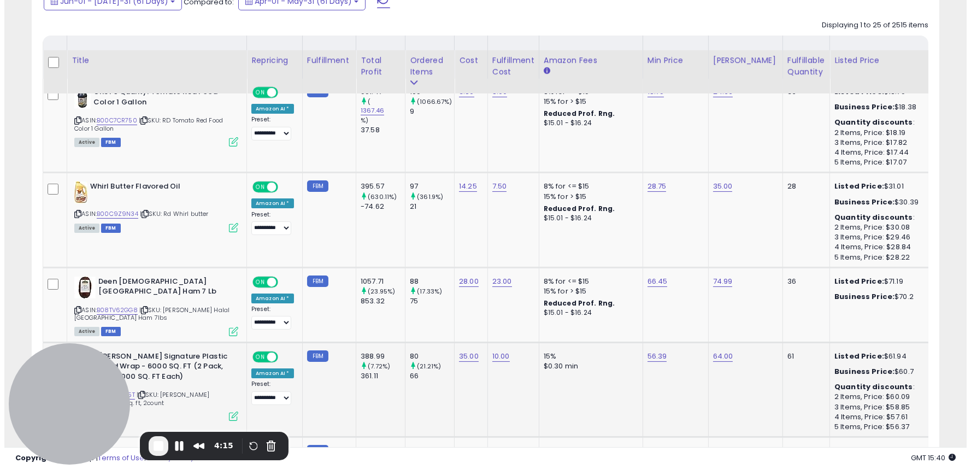
scroll to position [547, 0]
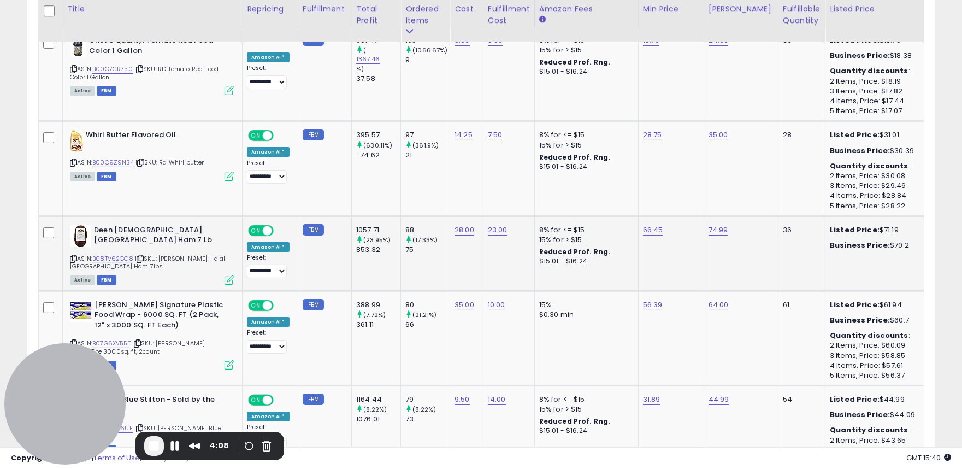
click at [230, 280] on icon at bounding box center [229, 279] width 9 height 9
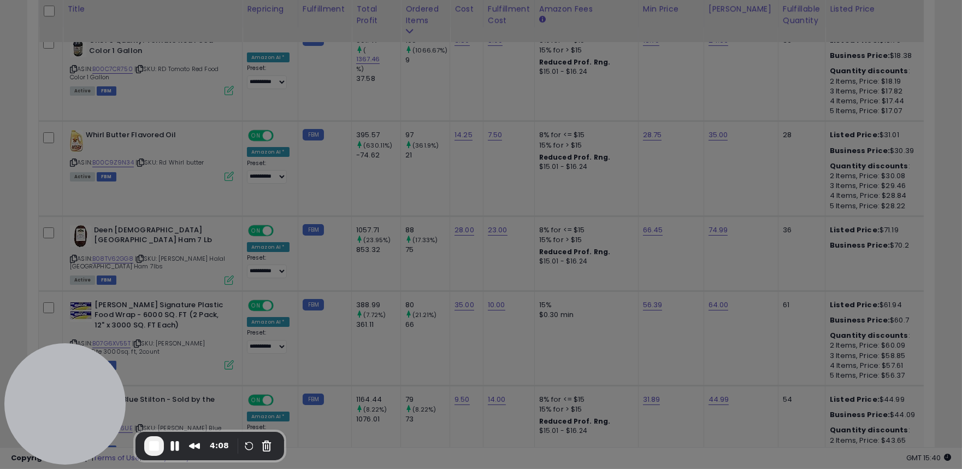
scroll to position [224, 531]
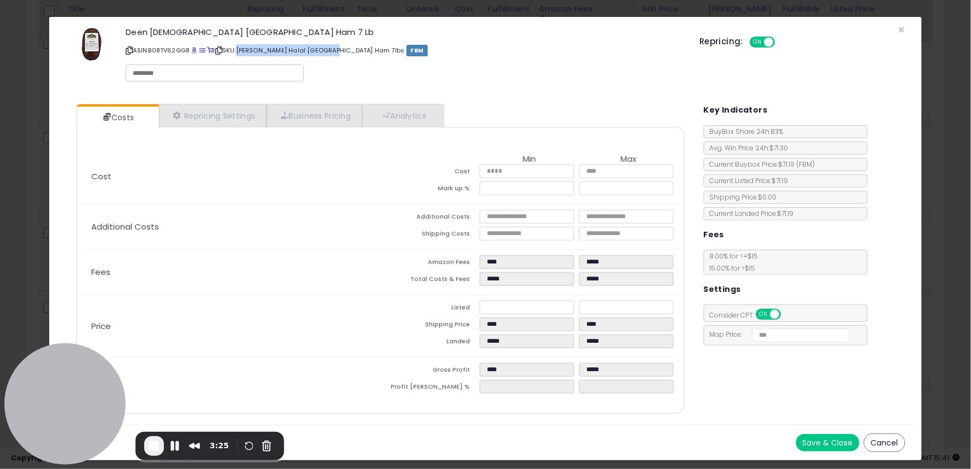
drag, startPoint x: 243, startPoint y: 48, endPoint x: 402, endPoint y: 63, distance: 159.2
click at [340, 50] on p "ASIN: B08TV62GG8 | SKU: RD Deen Halal Turkey Ham 7lbs FBM" at bounding box center [404, 50] width 557 height 17
click at [406, 59] on div "Deen Halal Turkey Ham 7 Lb ASIN: B08TV62GG8 | SKU: RD Deen Halal Turkey Ham 7lb…" at bounding box center [404, 56] width 574 height 62
drag, startPoint x: 244, startPoint y: 49, endPoint x: 340, endPoint y: 41, distance: 96.5
click at [340, 42] on p "ASIN: B08TV62GG8 | SKU: RD Deen Halal Turkey Ham 7lbs FBM" at bounding box center [404, 50] width 557 height 17
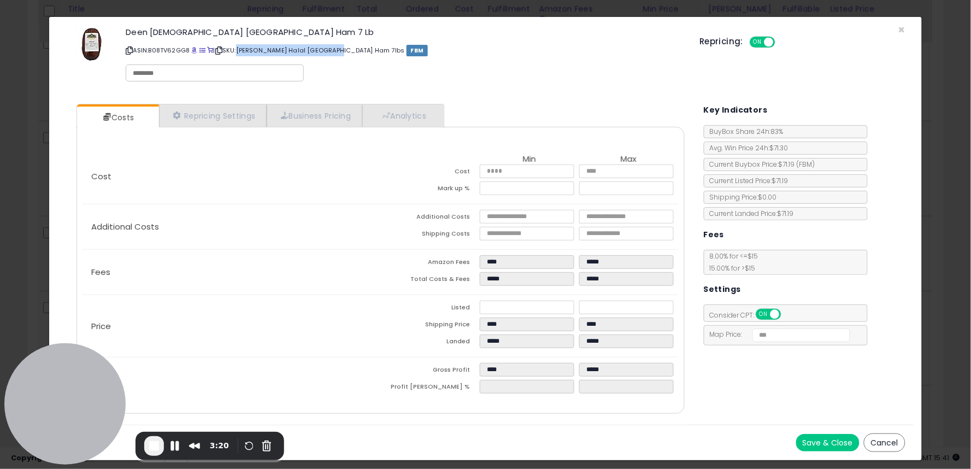
copy p "RD Deen Halal Turkey Ham 7lbs"
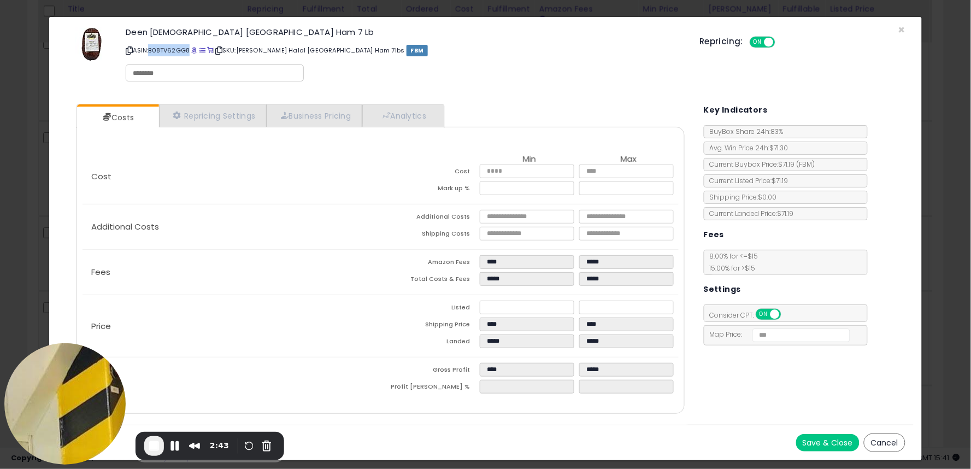
drag, startPoint x: 152, startPoint y: 46, endPoint x: 193, endPoint y: 47, distance: 41.5
click at [190, 47] on p "ASIN: B08TV62GG8 | SKU: RD Deen Halal Turkey Ham 7lbs FBM" at bounding box center [404, 50] width 557 height 17
copy p "B08TV62GG8"
drag, startPoint x: 243, startPoint y: 48, endPoint x: 337, endPoint y: 48, distance: 94.0
click at [337, 46] on p "ASIN: B08TV62GG8 | SKU: RD Deen Halal Turkey Ham 7lbs FBM" at bounding box center [404, 50] width 557 height 17
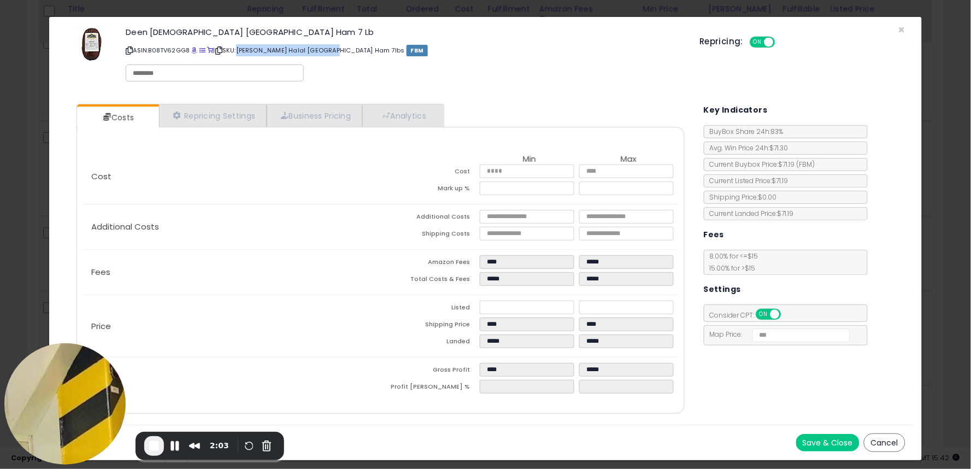
drag, startPoint x: 402, startPoint y: 47, endPoint x: 318, endPoint y: 55, distance: 84.6
click at [403, 47] on p "ASIN: B08TV62GG8 | SKU: RD Deen Halal Turkey Ham 7lbs FBM" at bounding box center [404, 50] width 557 height 17
drag, startPoint x: 243, startPoint y: 48, endPoint x: 320, endPoint y: 51, distance: 77.1
click at [318, 51] on p "ASIN: B08TV62GG8 | SKU: RD Deen Halal Turkey Ham 7lbs FBM" at bounding box center [404, 50] width 557 height 17
click at [154, 443] on span "End Recording" at bounding box center [154, 445] width 13 height 13
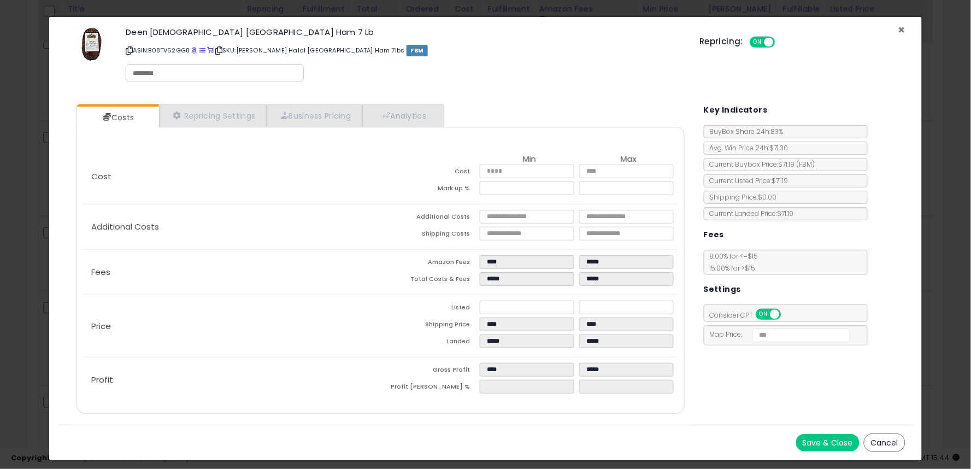
click at [900, 25] on span "×" at bounding box center [901, 30] width 7 height 16
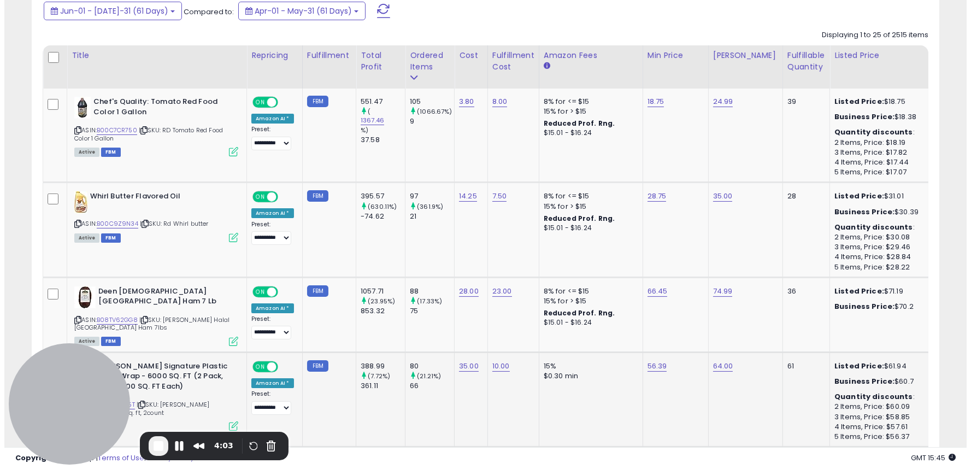
scroll to position [607, 0]
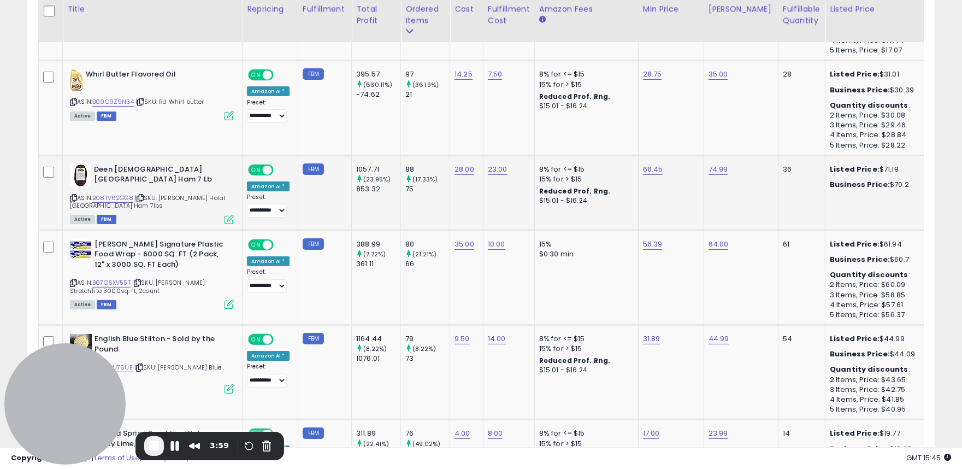
click at [230, 220] on icon at bounding box center [229, 219] width 9 height 9
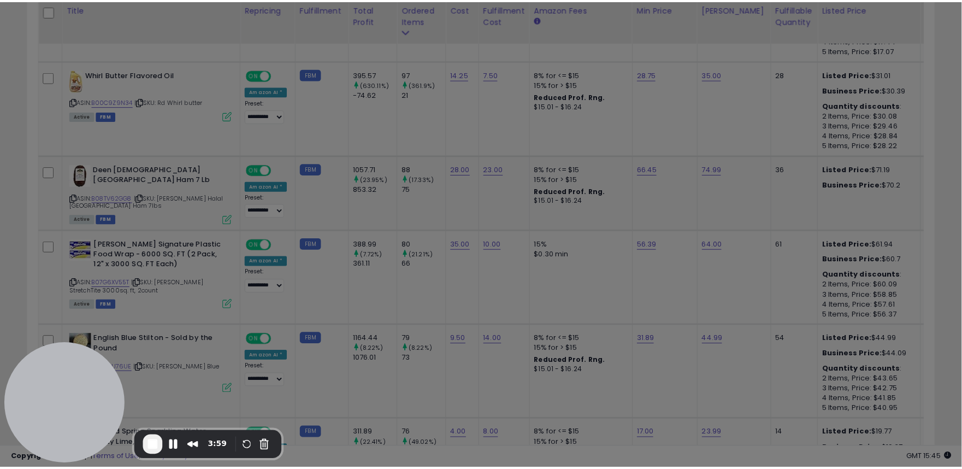
scroll to position [224, 531]
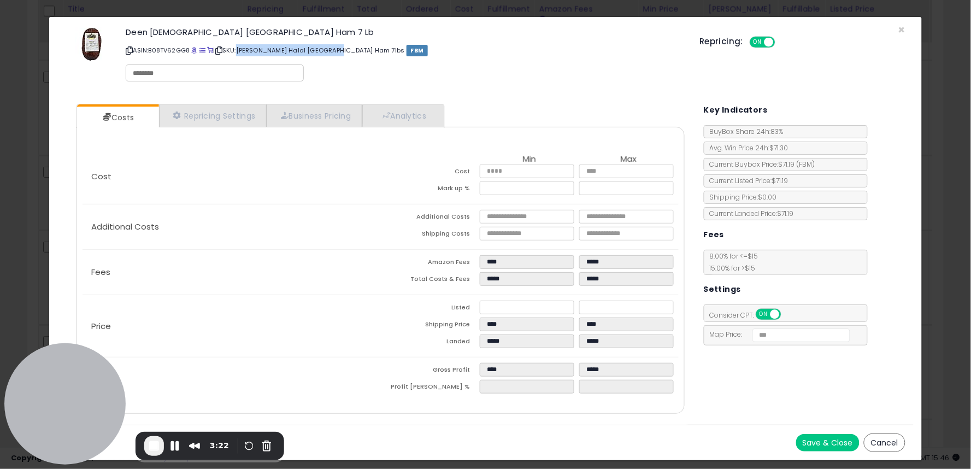
drag, startPoint x: 244, startPoint y: 49, endPoint x: 340, endPoint y: 48, distance: 95.6
click at [340, 48] on p "ASIN: B08TV62GG8 | SKU: RD Deen Halal Turkey Ham 7lbs FBM" at bounding box center [404, 50] width 557 height 17
copy p "RD Deen Halal Turkey Ham 7lbs"
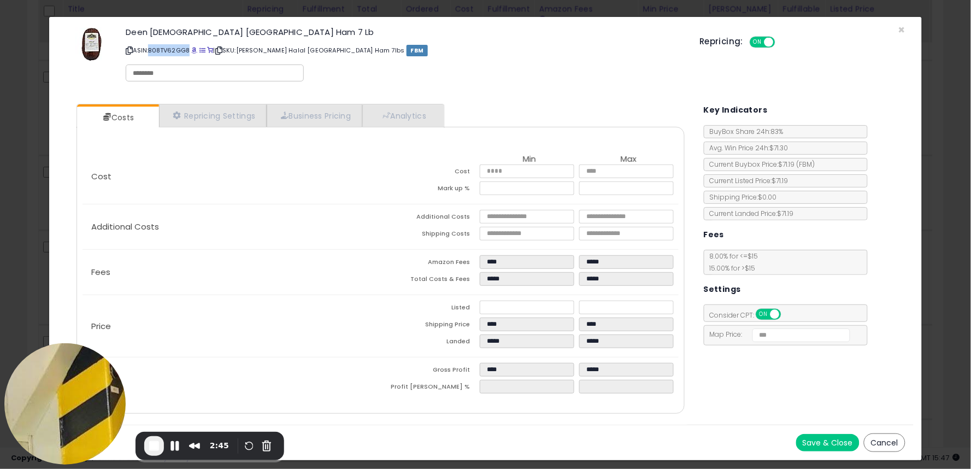
drag, startPoint x: 152, startPoint y: 48, endPoint x: 192, endPoint y: 48, distance: 39.9
click at [192, 48] on p "ASIN: B08TV62GG8 | SKU: RD Deen Halal Turkey Ham 7lbs FBM" at bounding box center [404, 50] width 557 height 17
copy p "B08TV62GG8"
drag, startPoint x: 244, startPoint y: 48, endPoint x: 357, endPoint y: 60, distance: 113.8
click at [340, 49] on p "ASIN: B08TV62GG8 | SKU: RD Deen Halal Turkey Ham 7lbs FBM" at bounding box center [404, 50] width 557 height 17
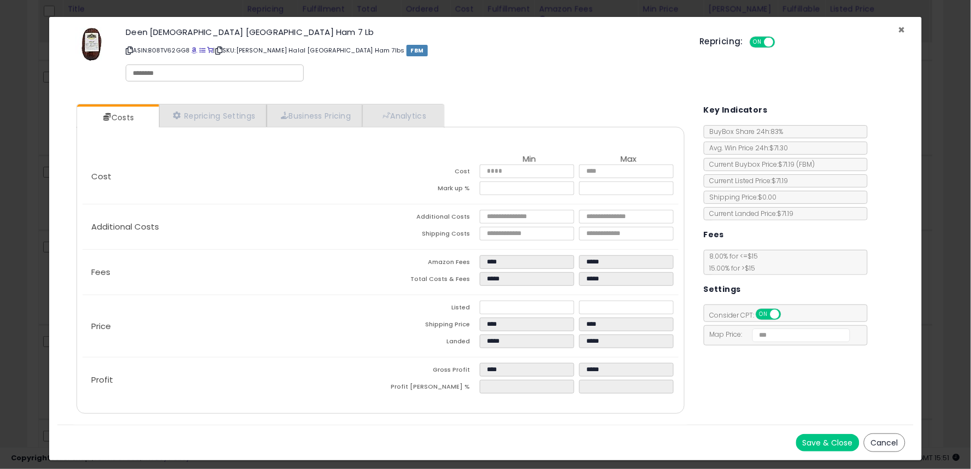
click at [902, 30] on span "×" at bounding box center [901, 30] width 7 height 16
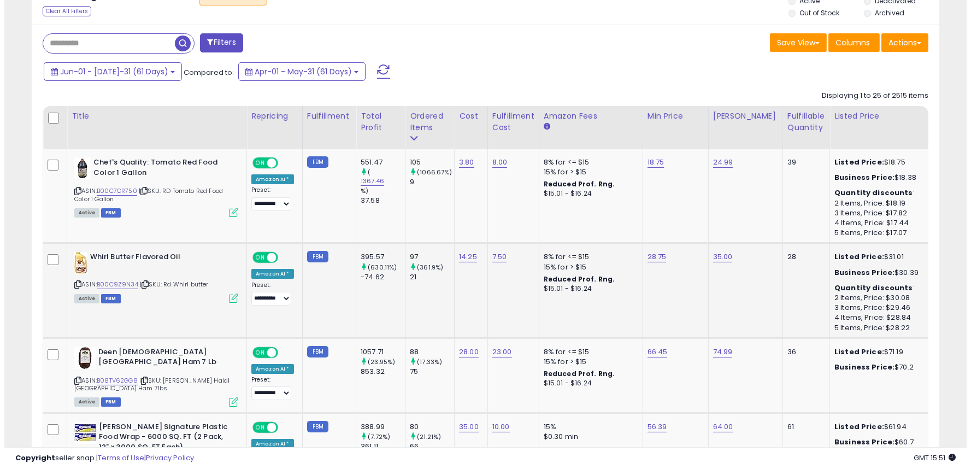
scroll to position [485, 0]
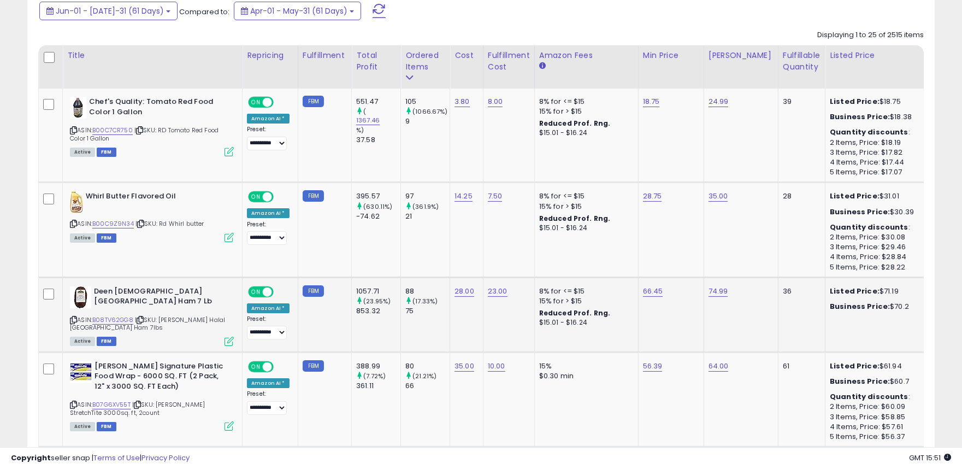
click at [230, 338] on icon at bounding box center [229, 341] width 9 height 9
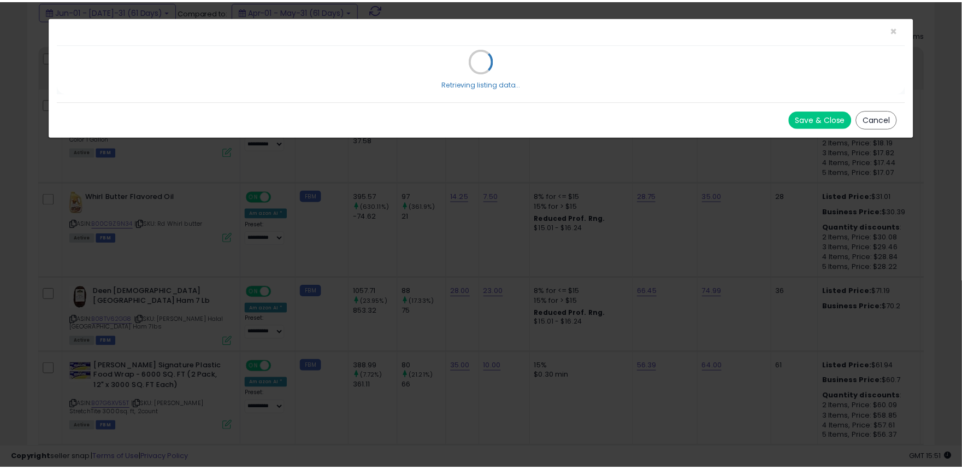
scroll to position [224, 531]
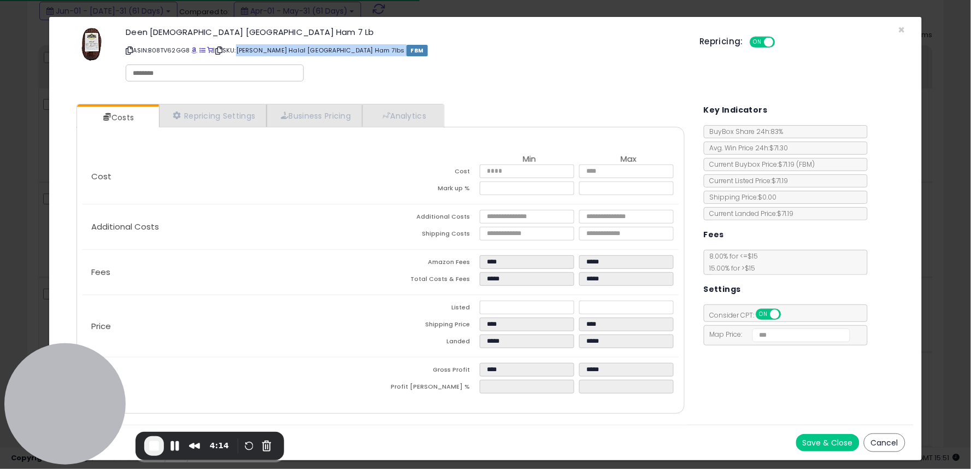
drag, startPoint x: 243, startPoint y: 48, endPoint x: 452, endPoint y: 1, distance: 214.1
click at [340, 48] on p "ASIN: B08TV62GG8 | SKU: RD Deen Halal Turkey Ham 7lbs FBM" at bounding box center [404, 50] width 557 height 17
copy p "RD Deen Halal Turkey Ham 7lbs"
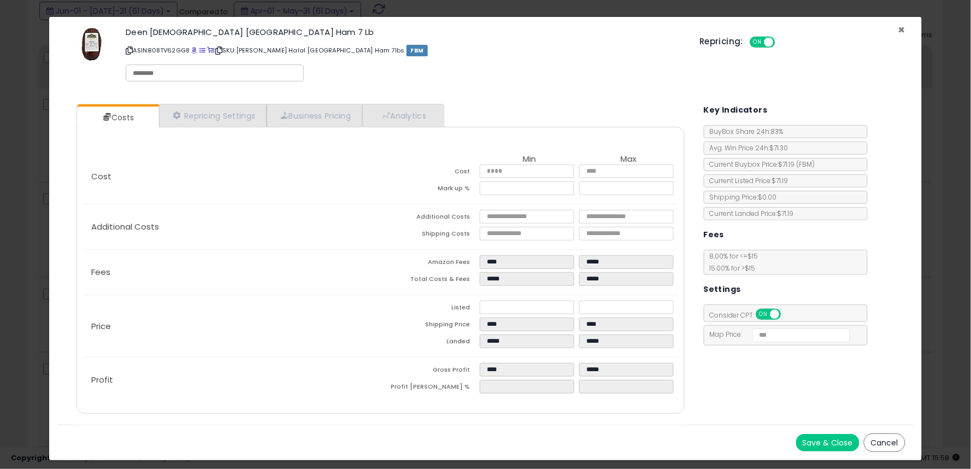
click at [902, 30] on span "×" at bounding box center [901, 30] width 7 height 16
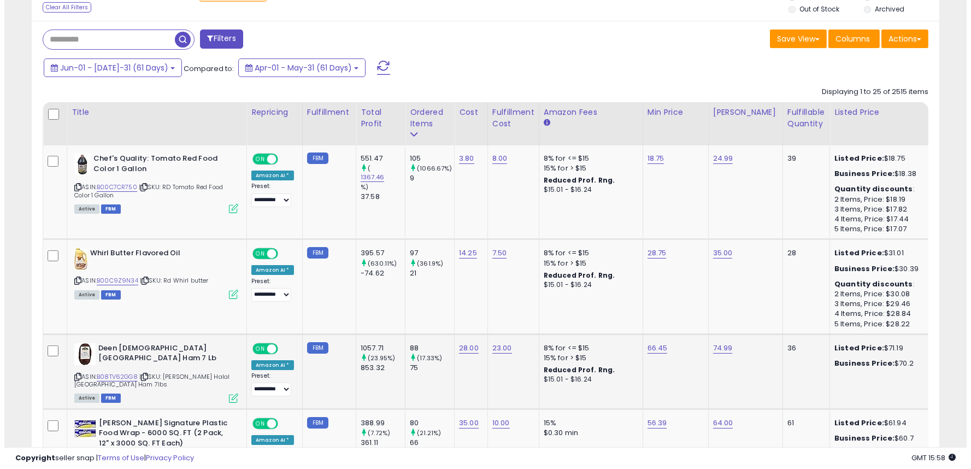
scroll to position [547, 0]
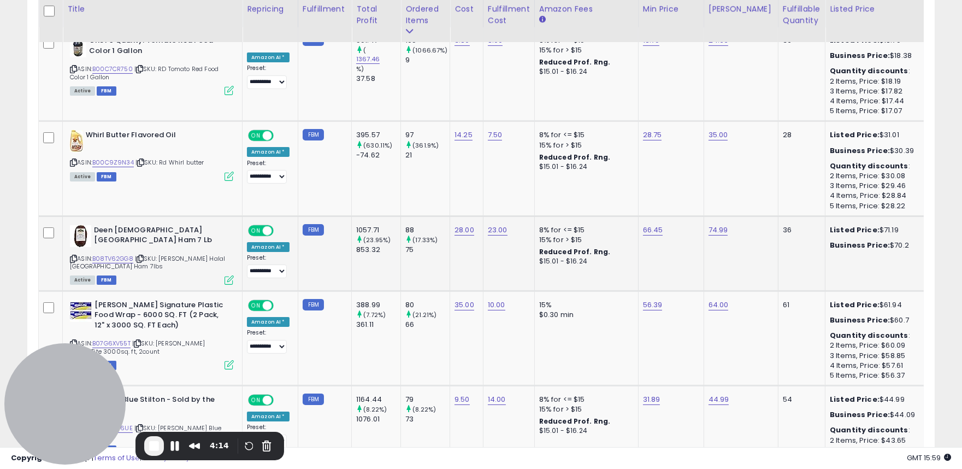
click at [230, 278] on icon at bounding box center [229, 279] width 9 height 9
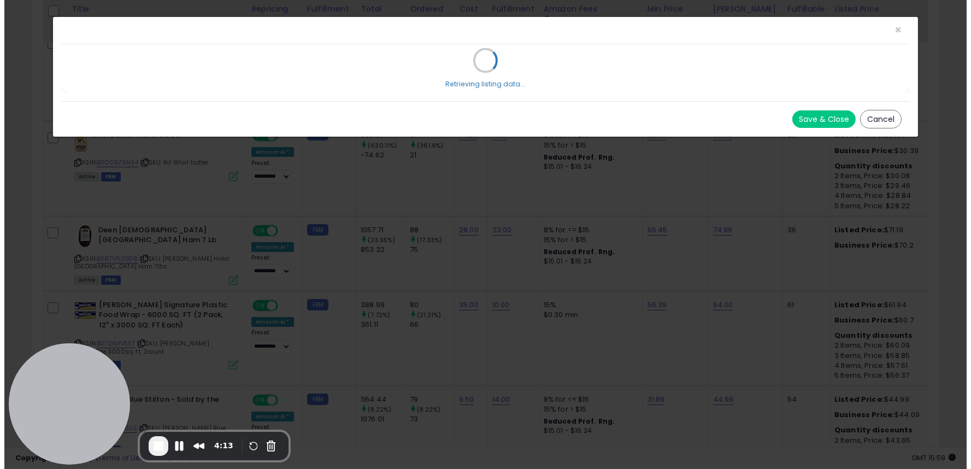
scroll to position [224, 531]
